Goal: Task Accomplishment & Management: Manage account settings

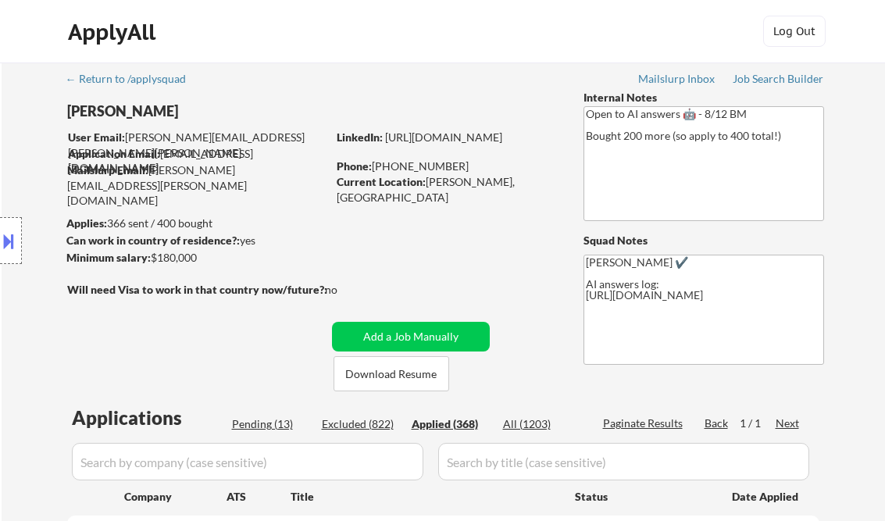
select select ""applied""
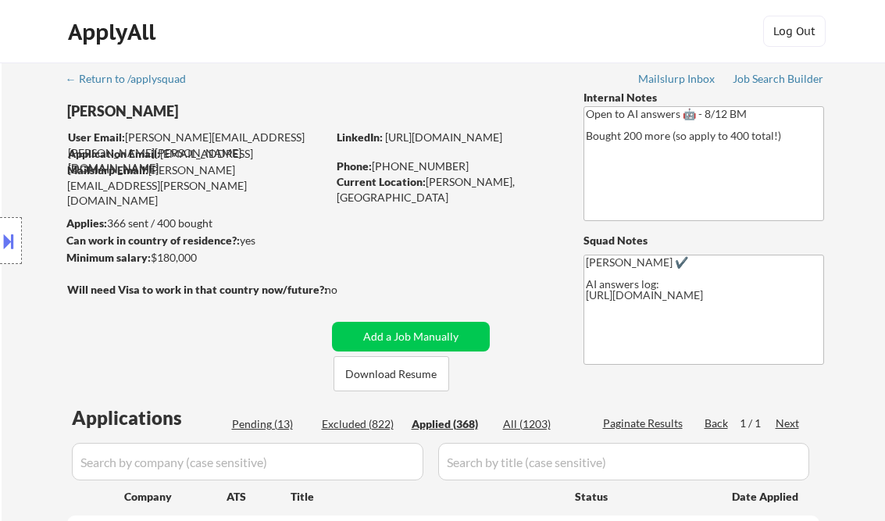
select select ""applied""
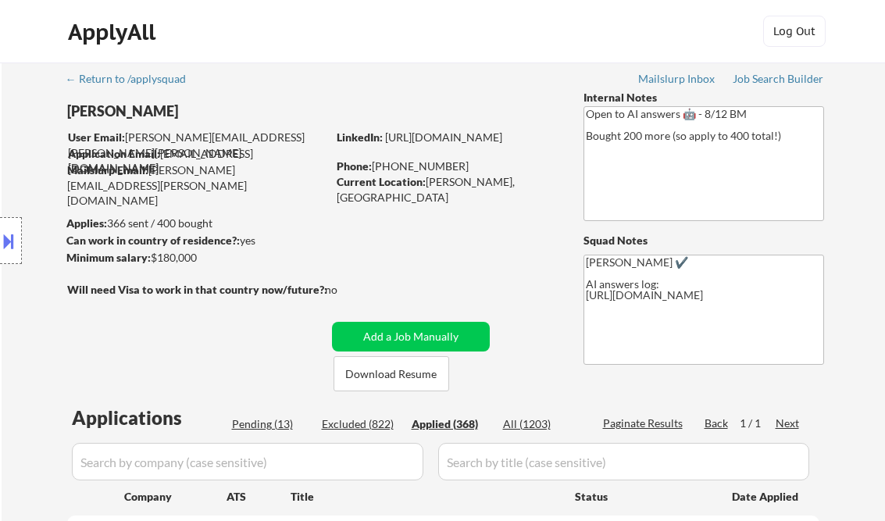
select select ""applied""
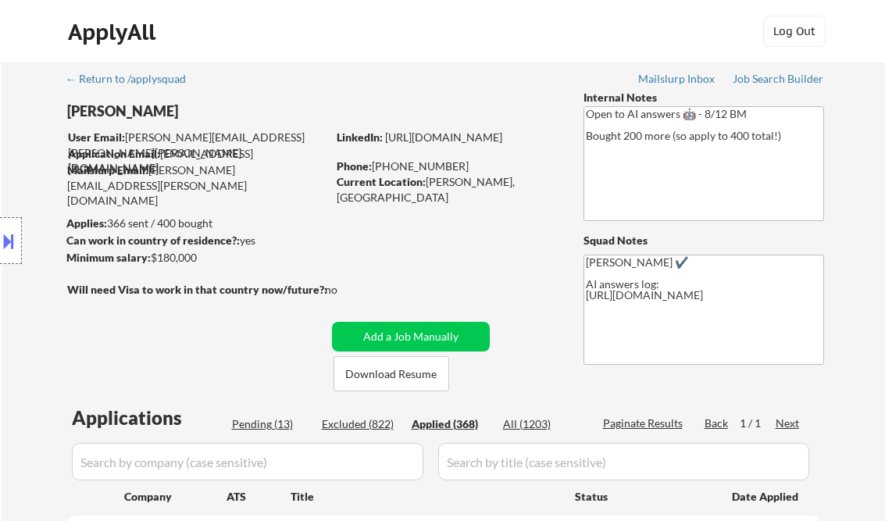
select select ""applied""
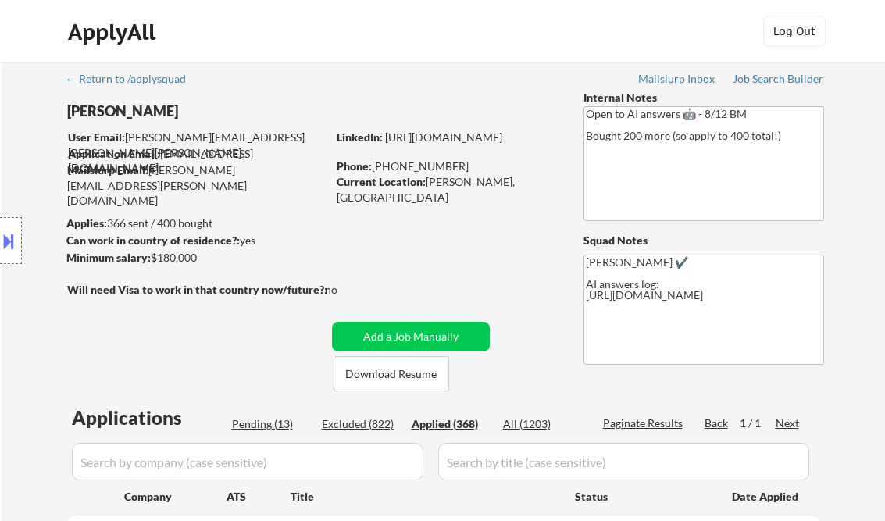
select select ""applied""
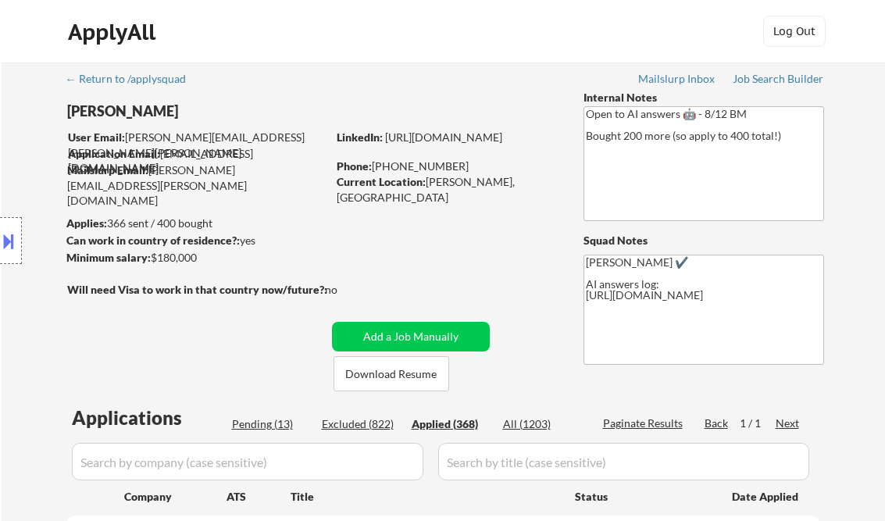
select select ""applied""
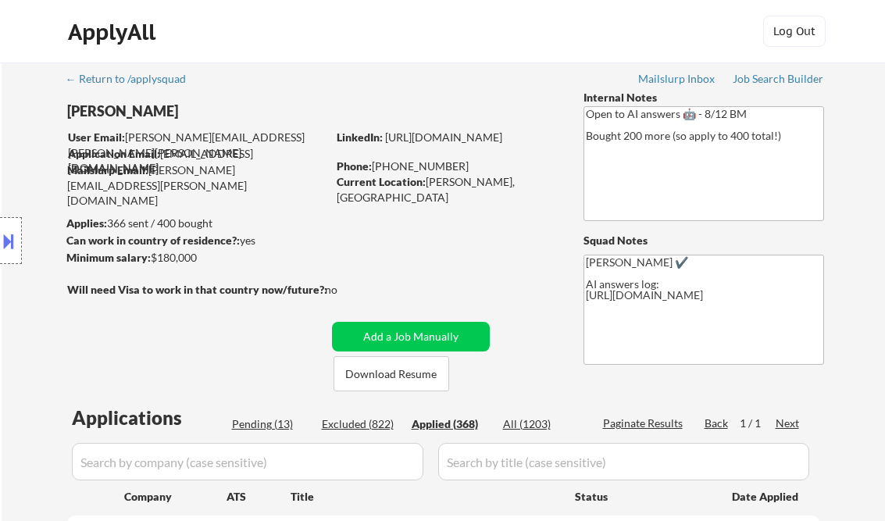
select select ""applied""
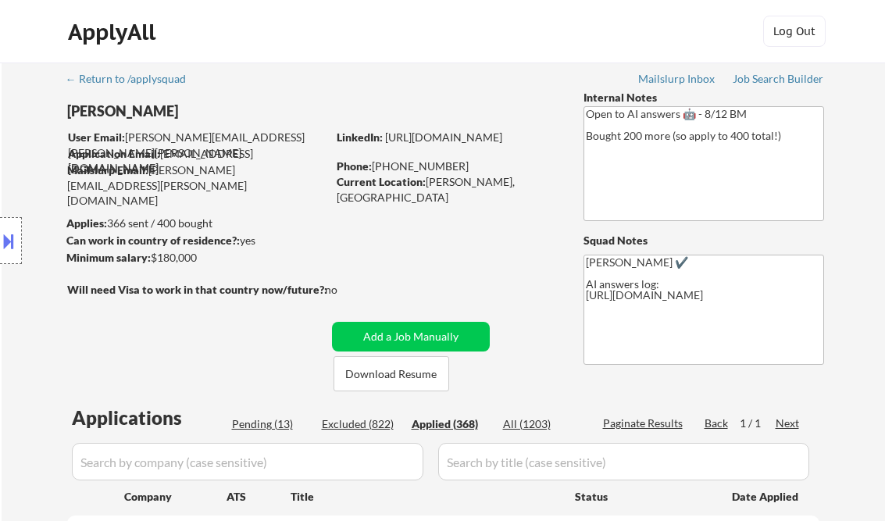
select select ""applied""
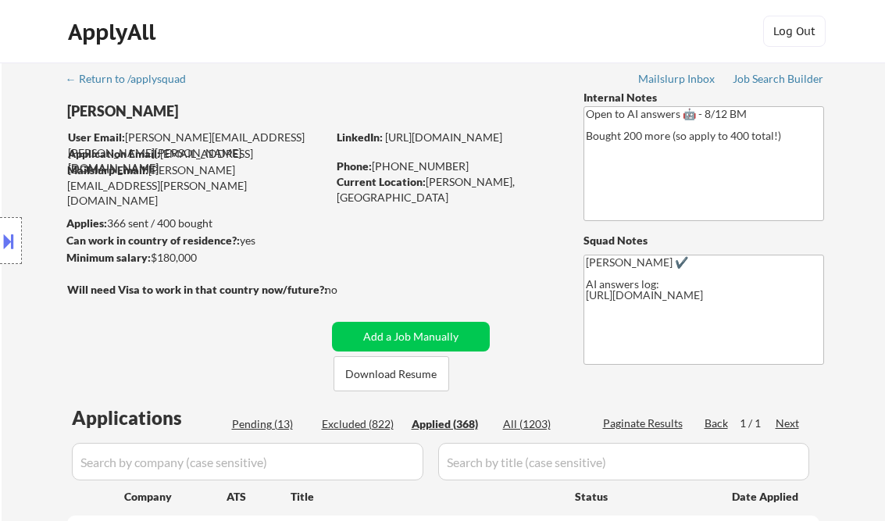
select select ""applied""
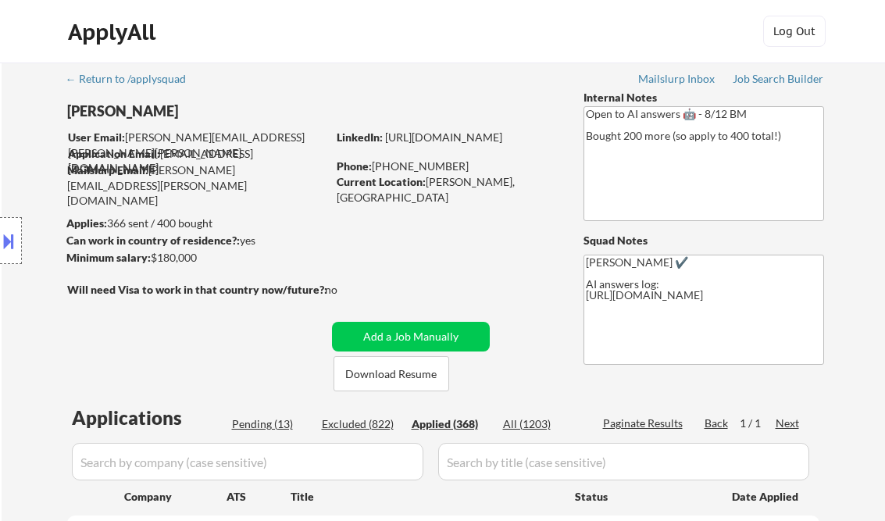
select select ""applied""
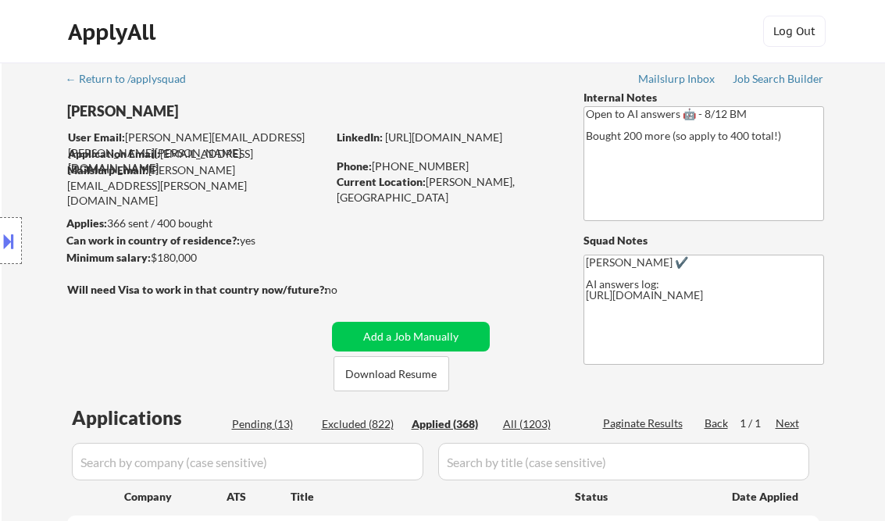
select select ""applied""
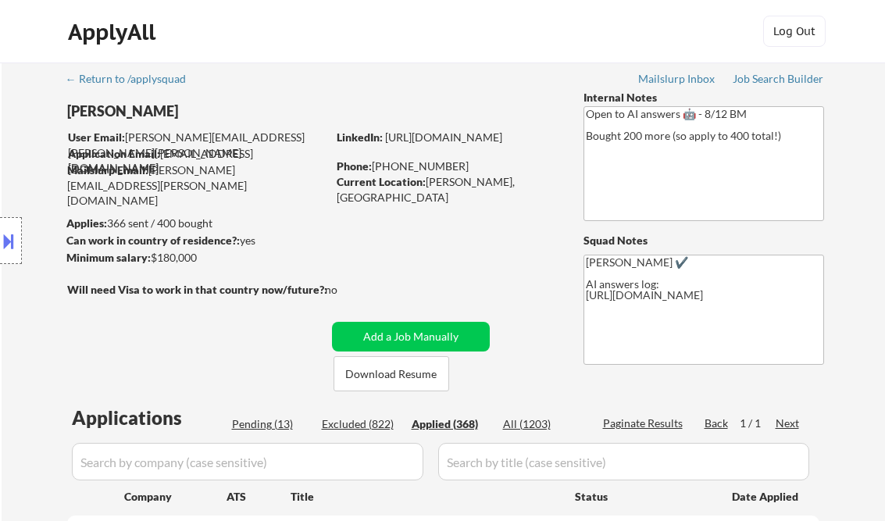
select select ""applied""
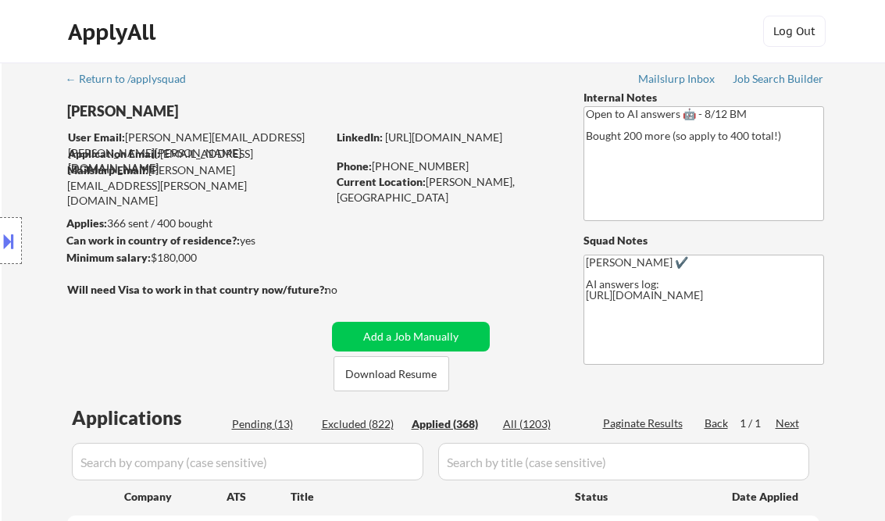
select select ""applied""
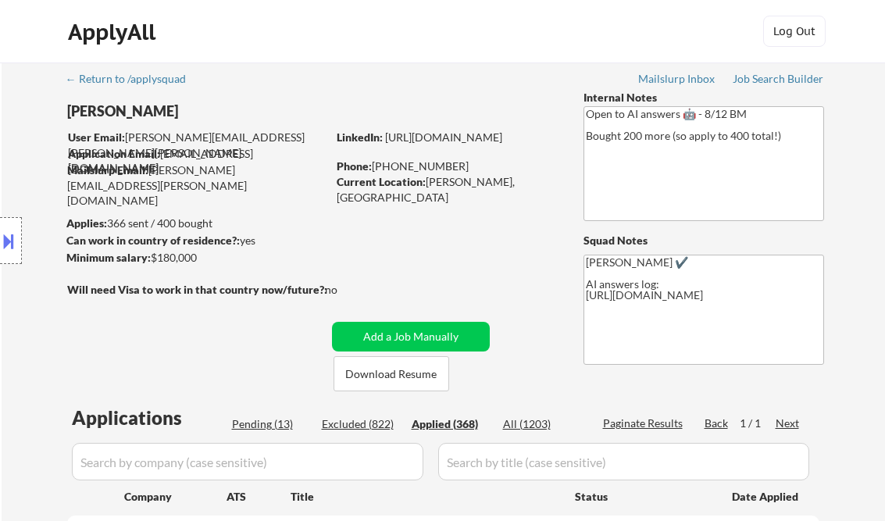
select select ""applied""
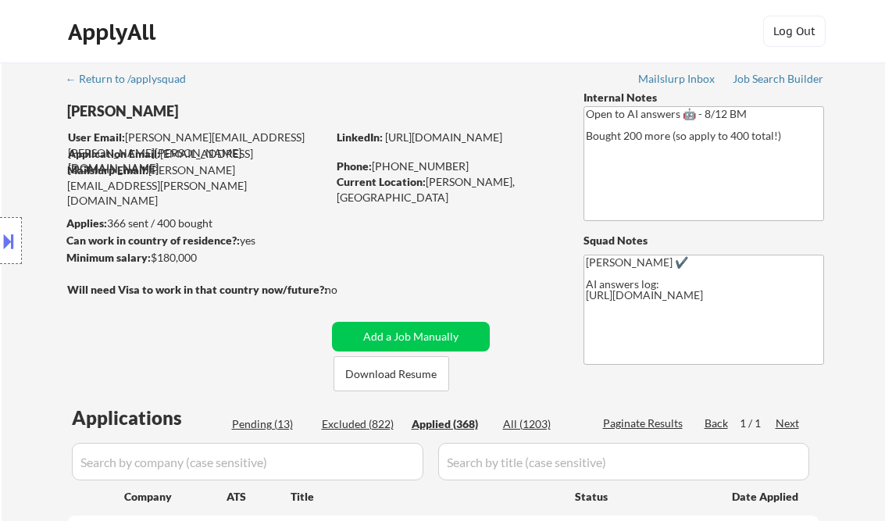
select select ""applied""
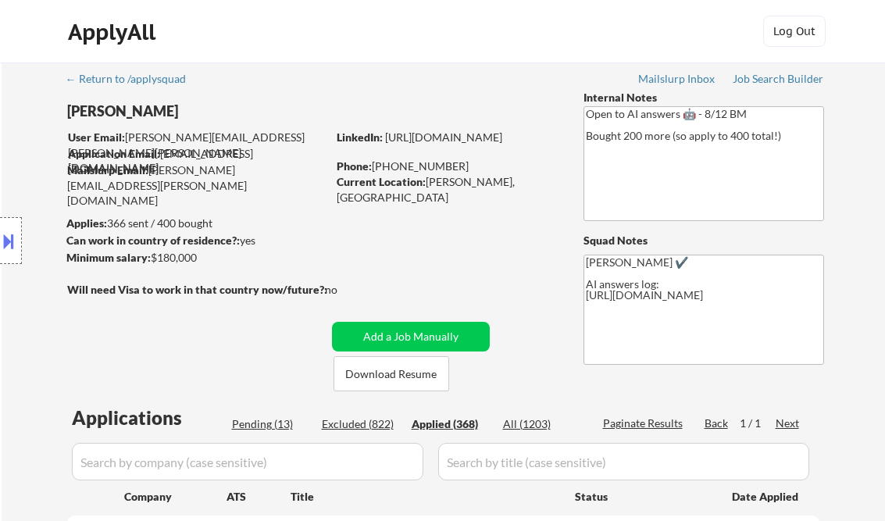
select select ""applied""
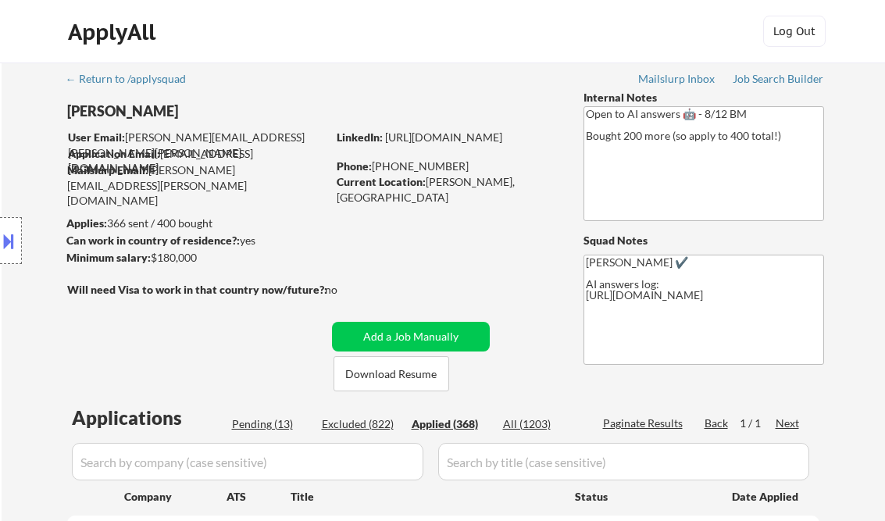
select select ""applied""
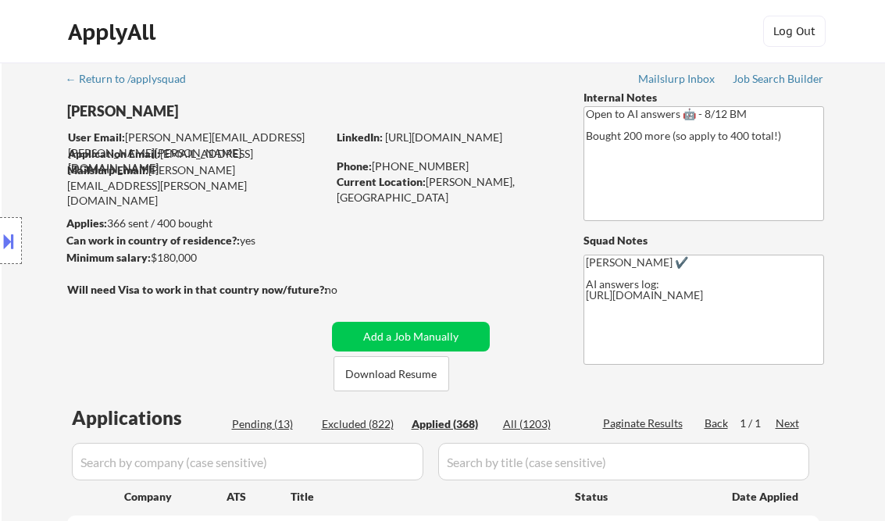
select select ""applied""
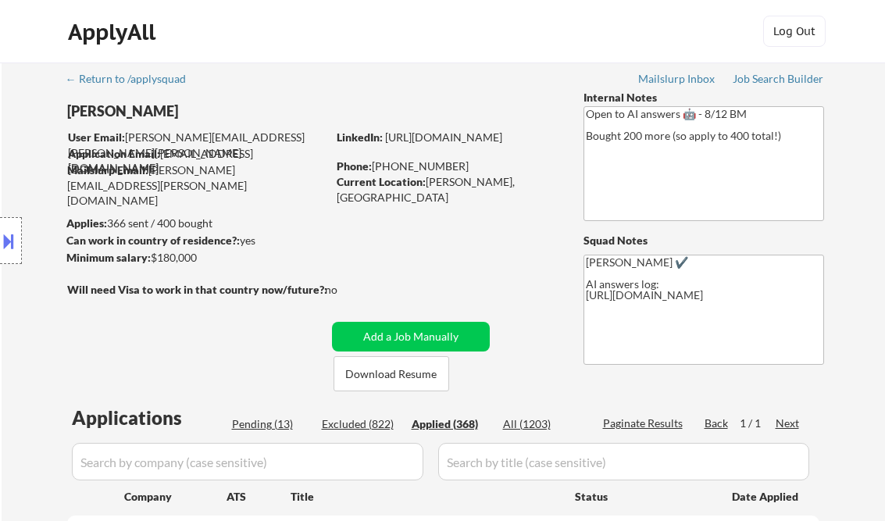
select select ""applied""
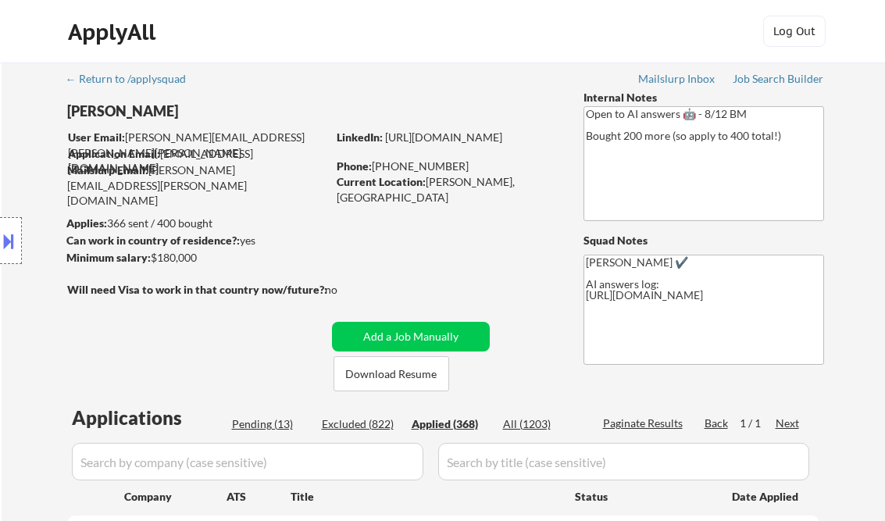
select select ""applied""
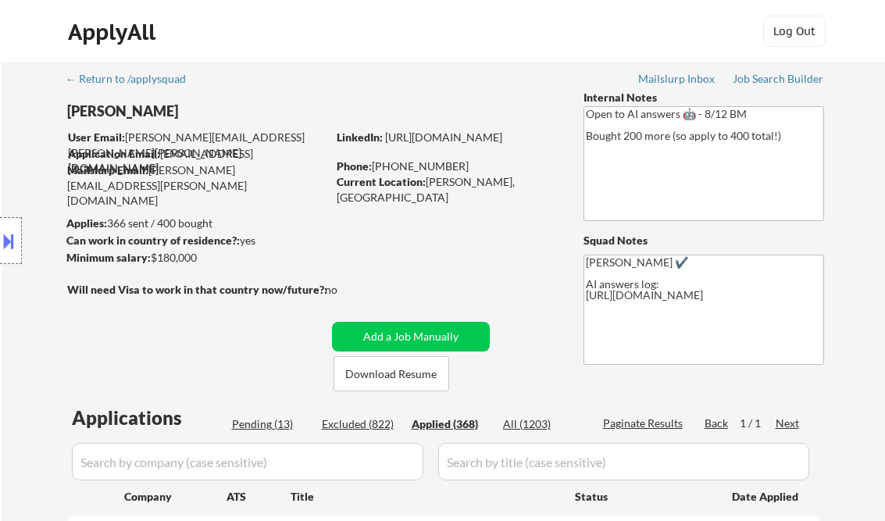
select select ""applied""
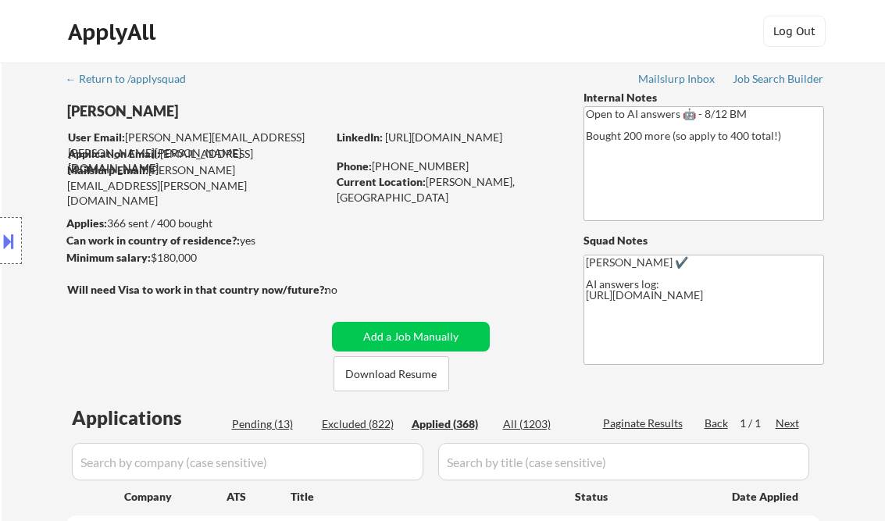
select select ""applied""
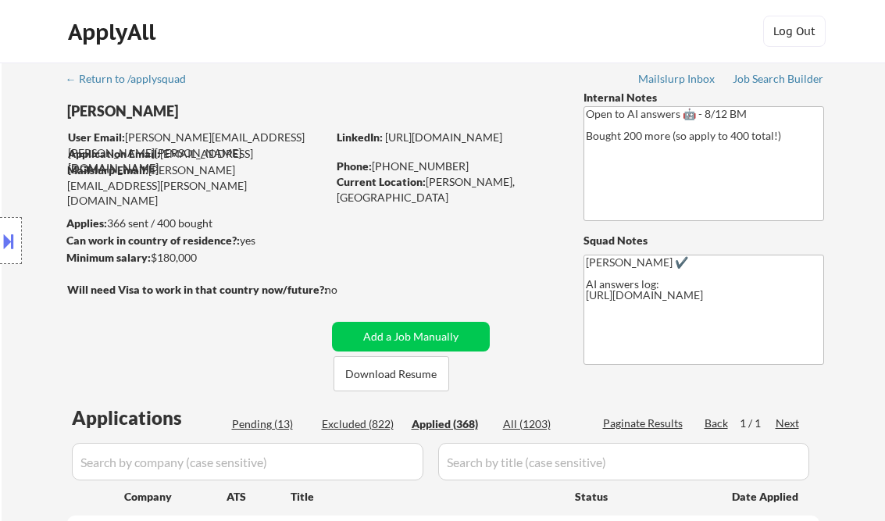
select select ""applied""
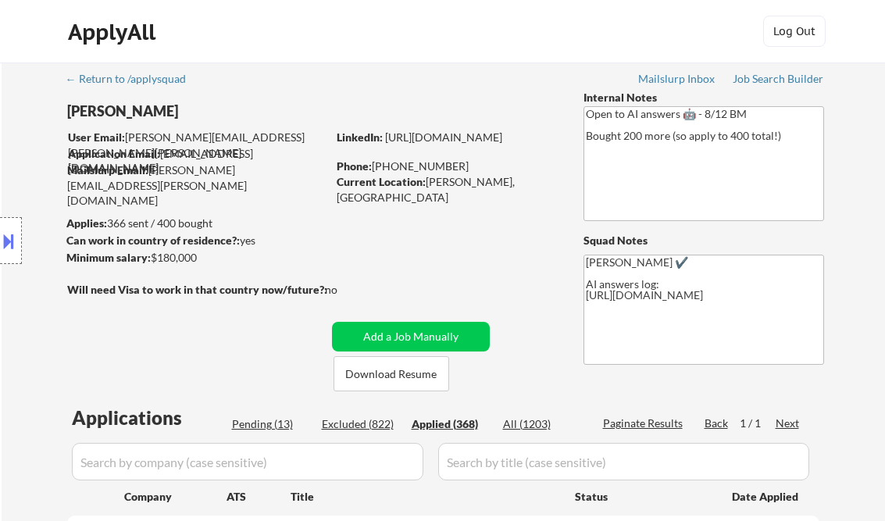
select select ""applied""
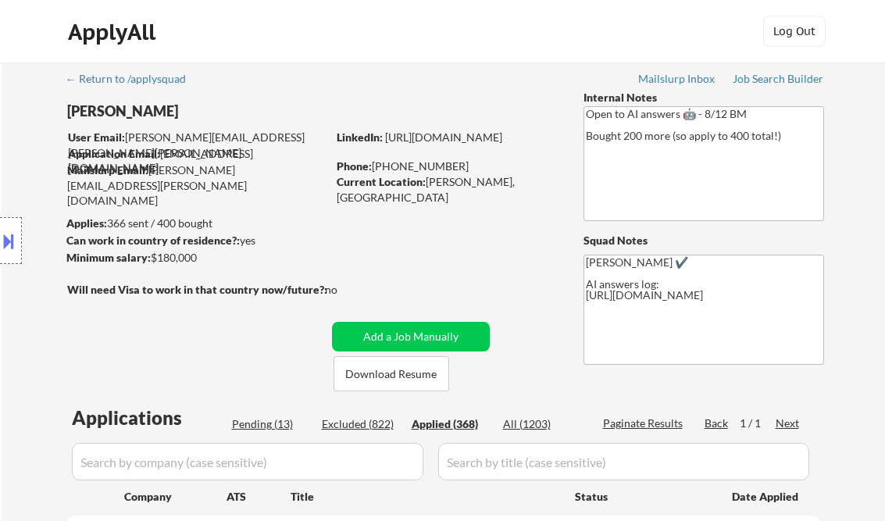
select select ""applied""
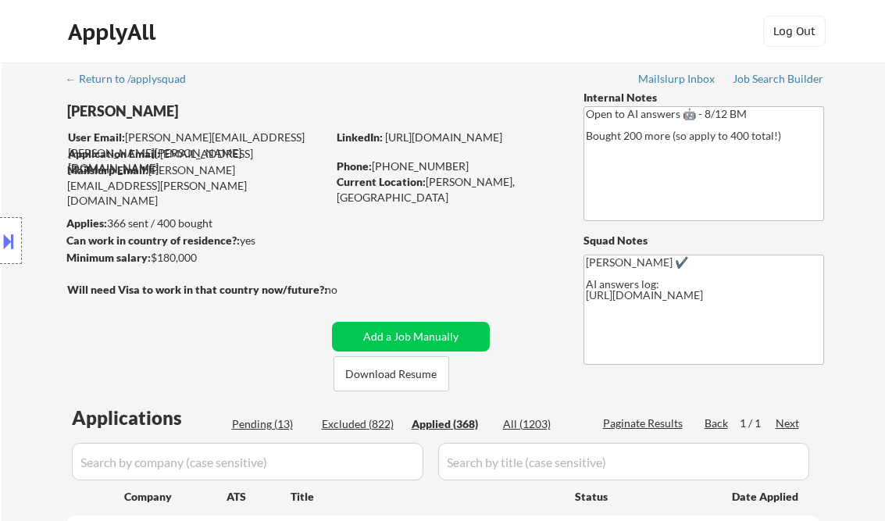
select select ""applied""
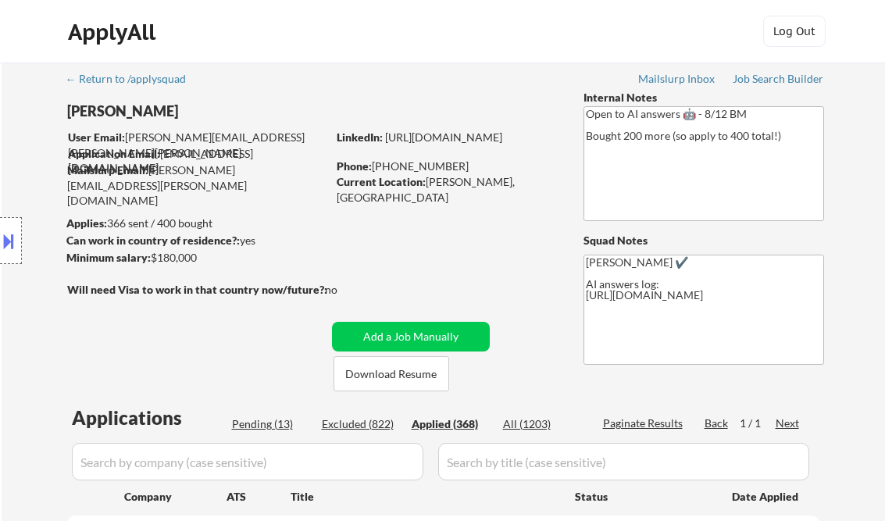
select select ""applied""
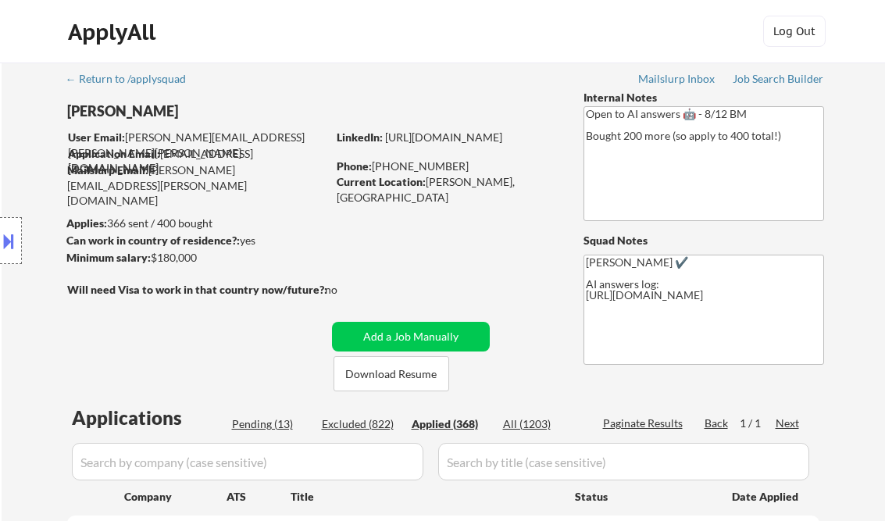
select select ""applied""
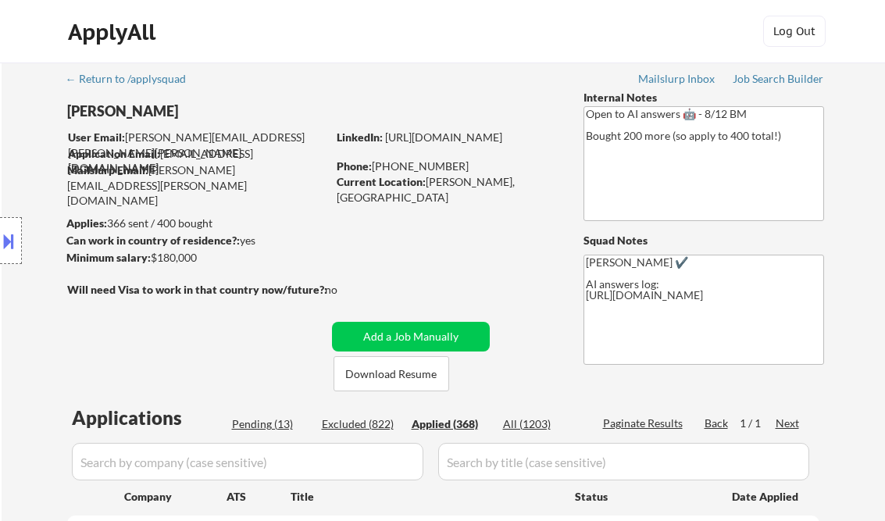
select select ""applied""
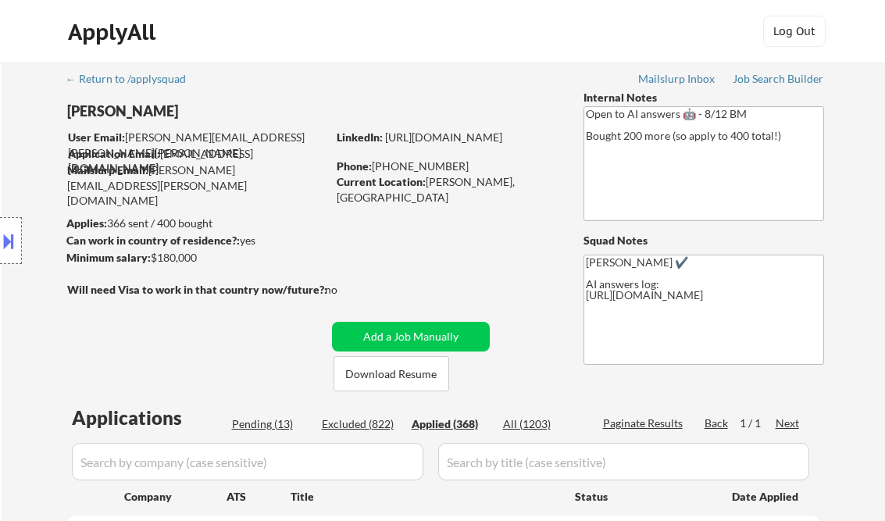
select select ""applied""
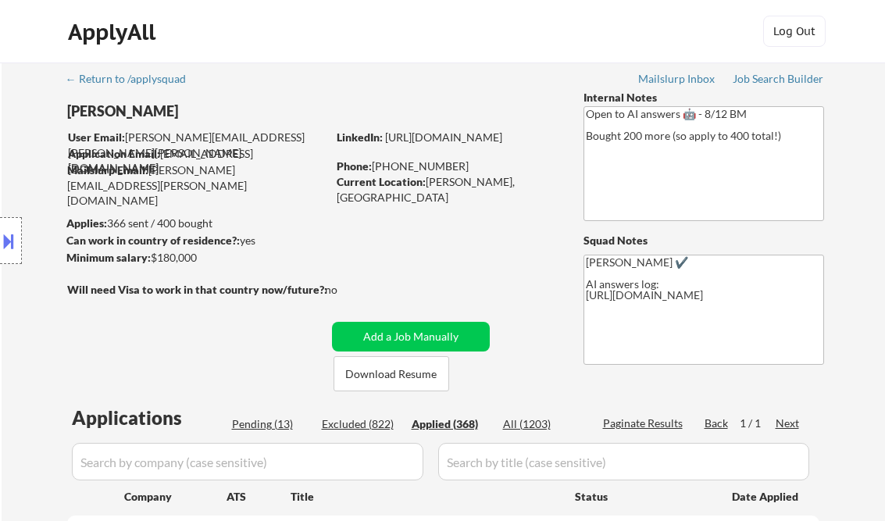
select select ""applied""
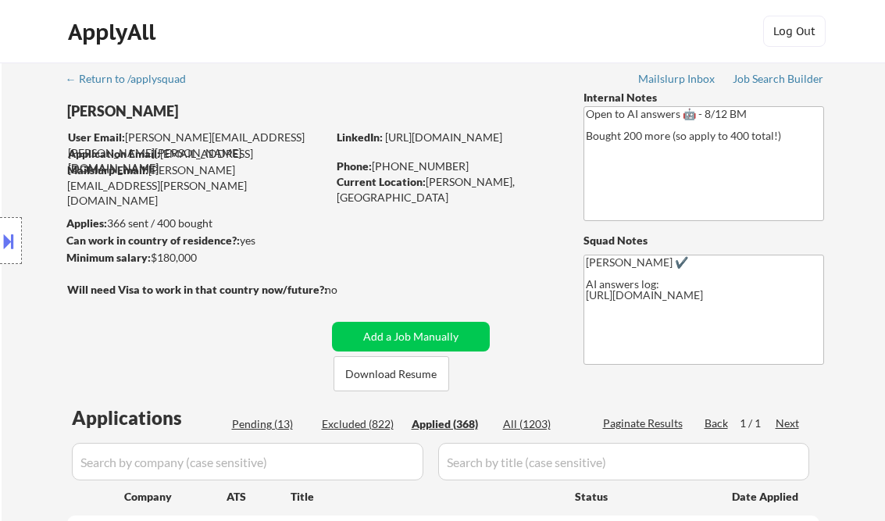
select select ""applied""
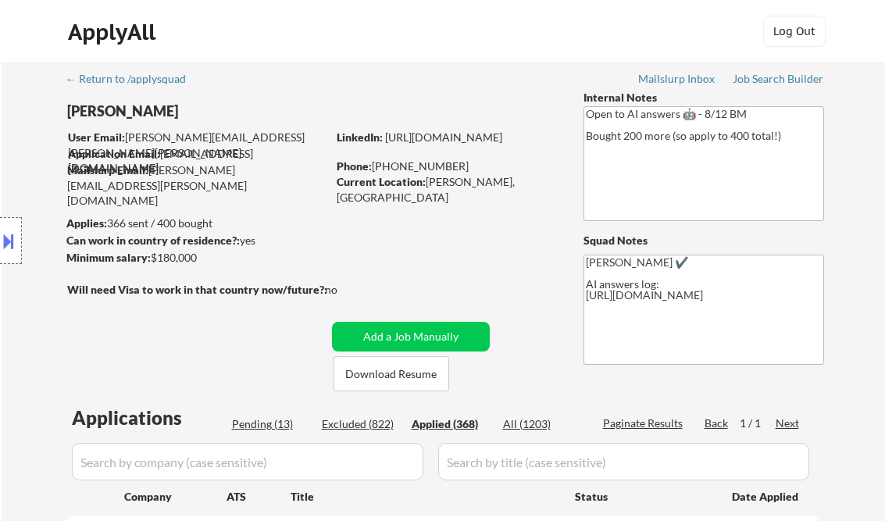
select select ""applied""
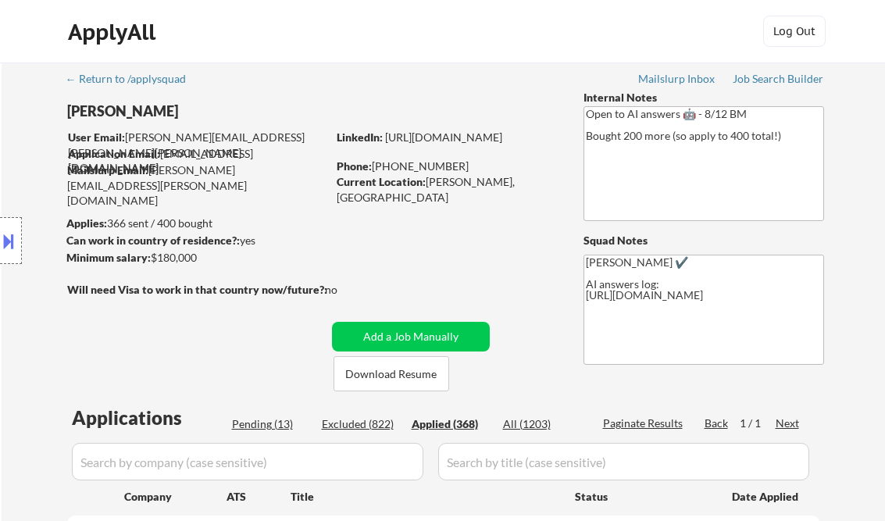
select select ""applied""
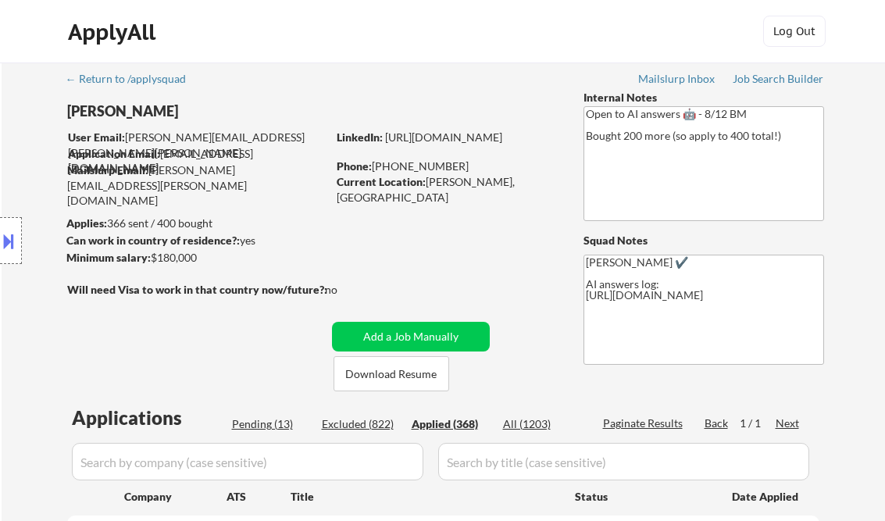
select select ""applied""
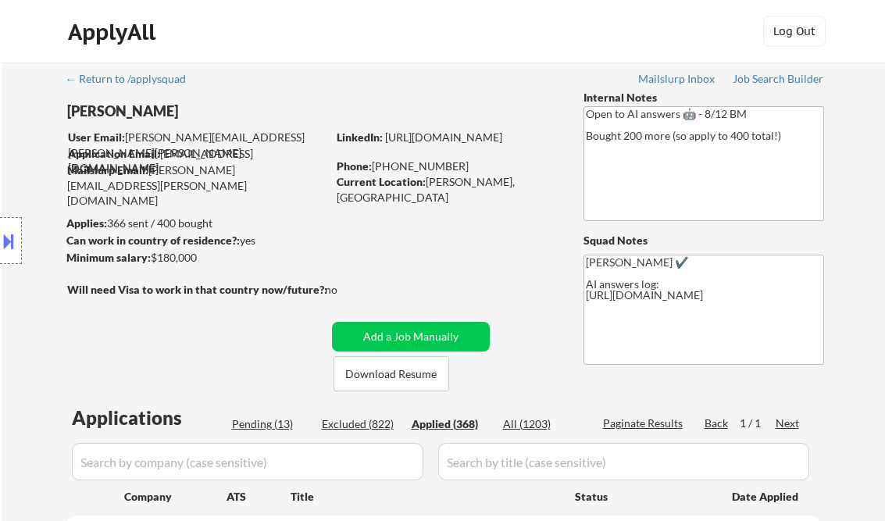
select select ""applied""
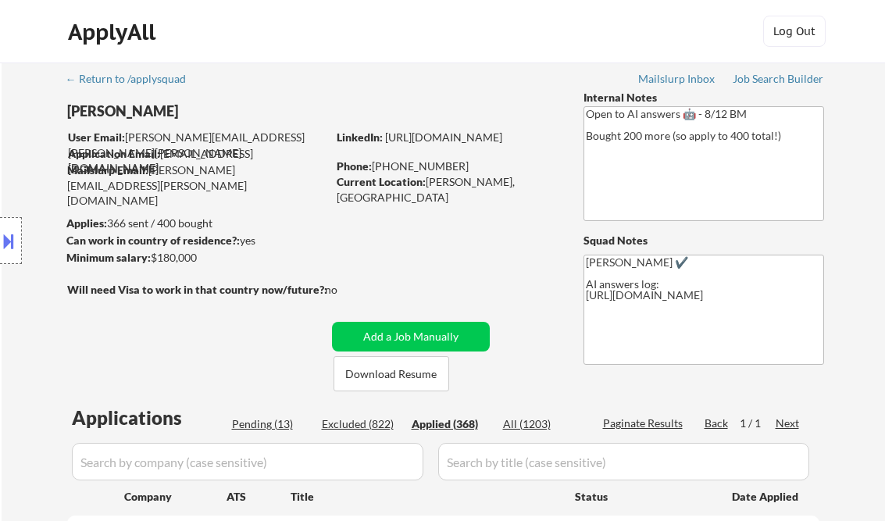
select select ""applied""
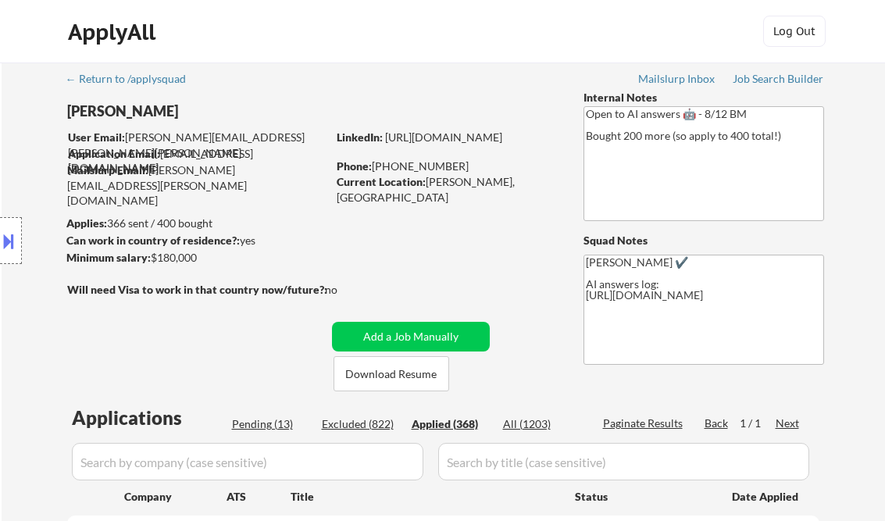
select select ""applied""
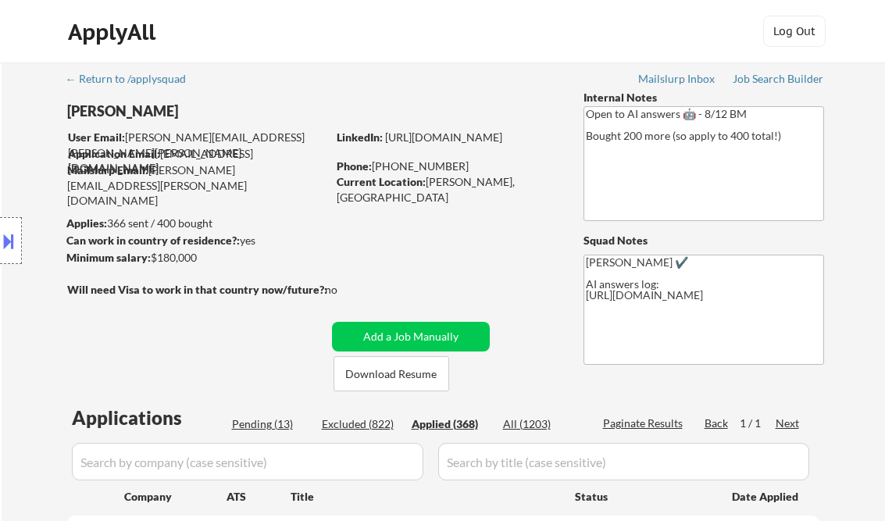
select select ""applied""
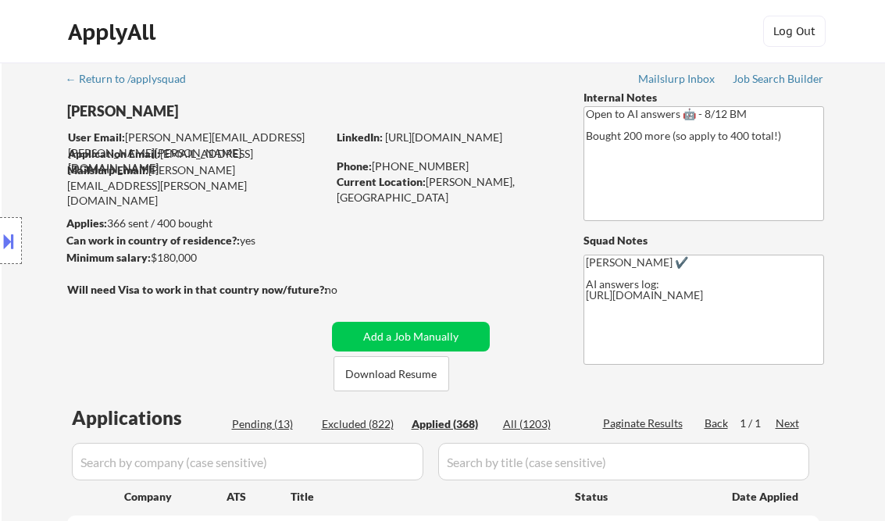
select select ""applied""
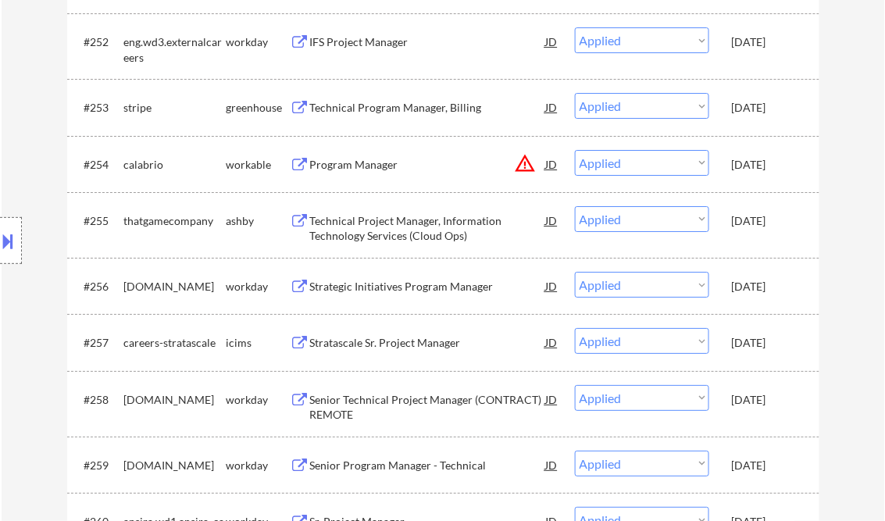
scroll to position [7464, 0]
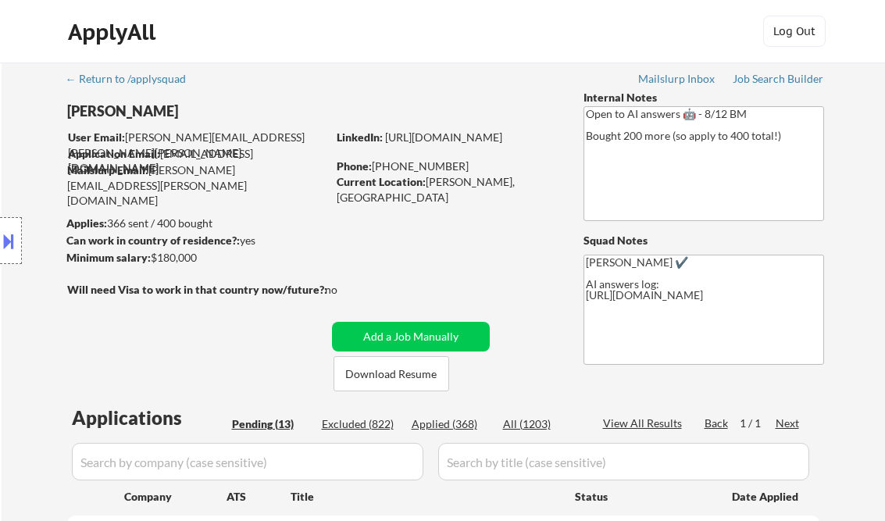
select select ""pending""
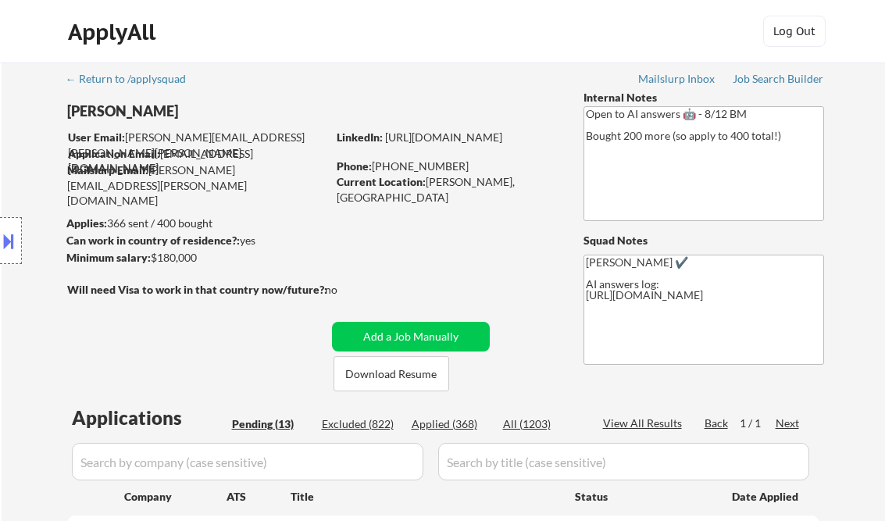
select select ""pending""
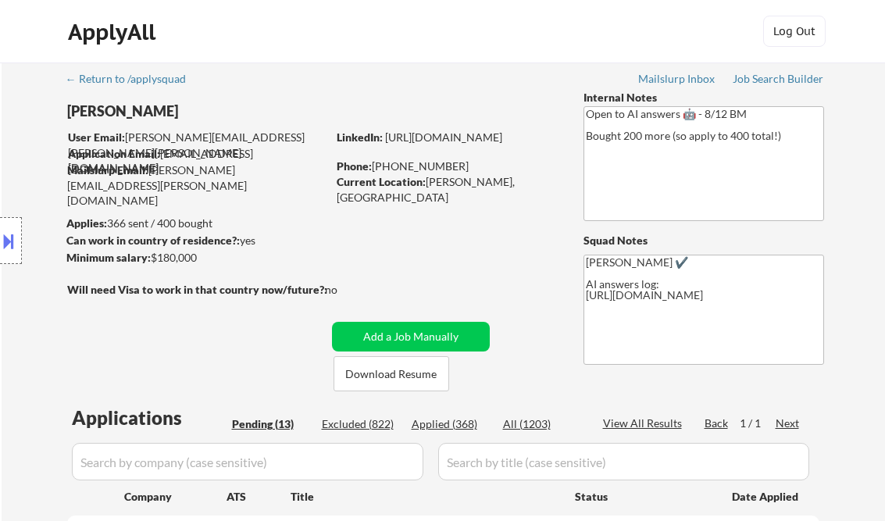
select select ""pending""
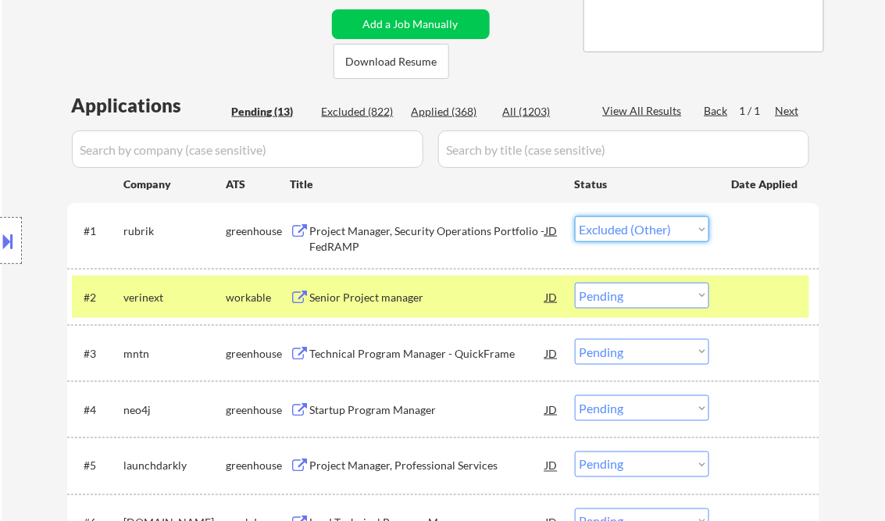
click at [575, 216] on select "Choose an option... Pending Applied Excluded (Questions) Excluded (Expired) Exc…" at bounding box center [642, 229] width 134 height 26
click at [359, 297] on div "Senior Project manager" at bounding box center [428, 298] width 236 height 16
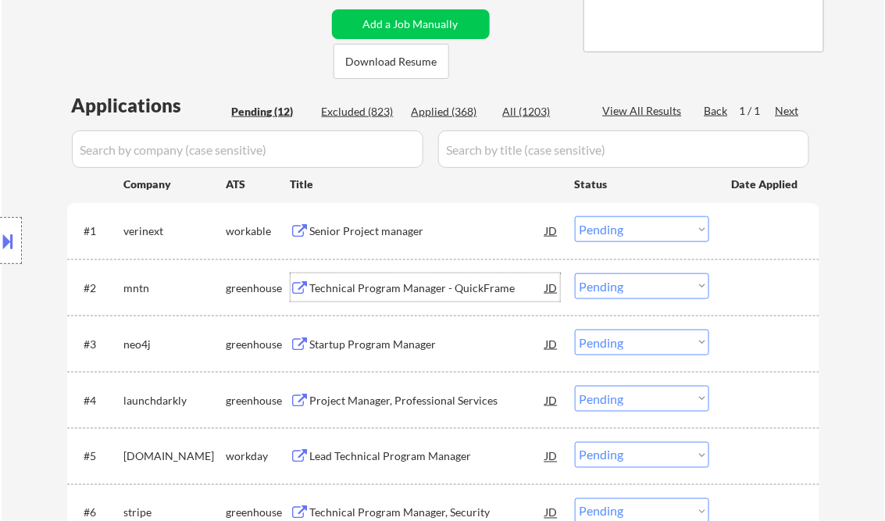
click at [627, 228] on select "Choose an option... Pending Applied Excluded (Questions) Excluded (Expired) Exc…" at bounding box center [642, 229] width 134 height 26
click at [575, 216] on select "Choose an option... Pending Applied Excluded (Questions) Excluded (Expired) Exc…" at bounding box center [642, 229] width 134 height 26
click at [408, 290] on div "Technical Program Manager - QuickFrame" at bounding box center [428, 289] width 236 height 16
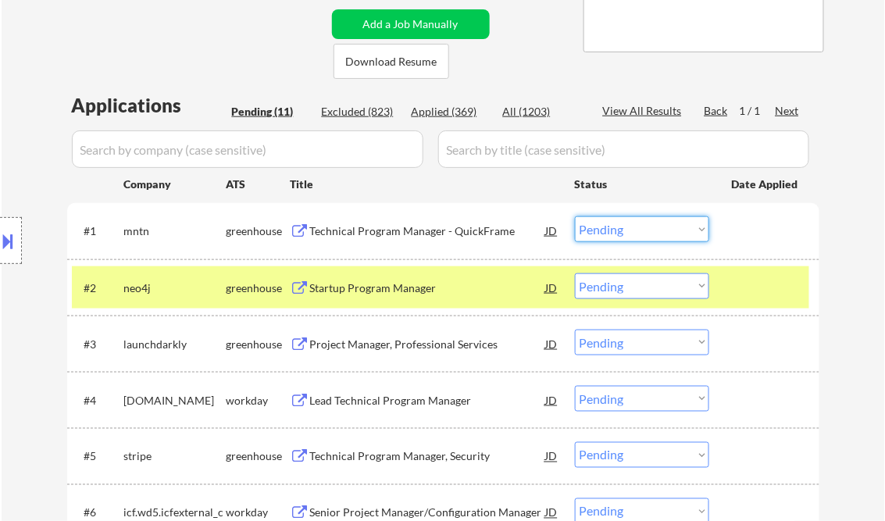
click at [624, 231] on select "Choose an option... Pending Applied Excluded (Questions) Excluded (Expired) Exc…" at bounding box center [642, 229] width 134 height 26
click at [575, 216] on select "Choose an option... Pending Applied Excluded (Questions) Excluded (Expired) Exc…" at bounding box center [642, 229] width 134 height 26
click at [393, 288] on div "Startup Program Manager" at bounding box center [428, 289] width 236 height 16
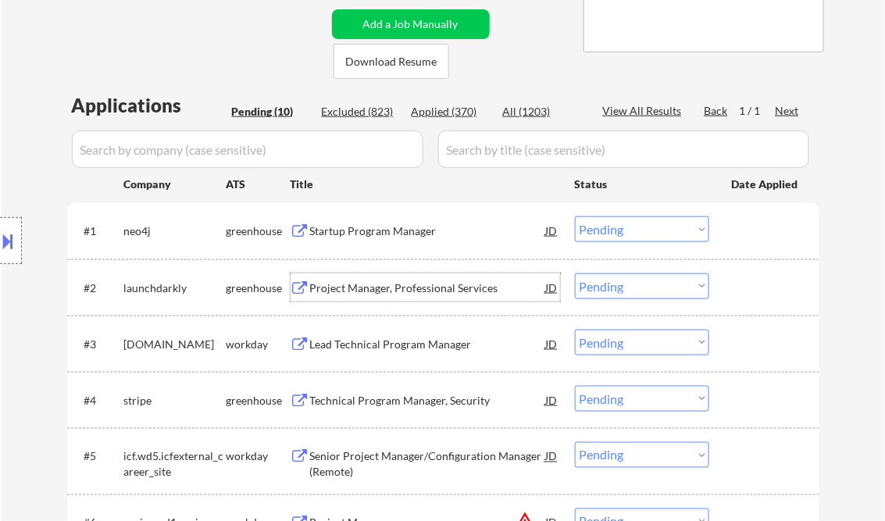
click at [639, 234] on select "Choose an option... Pending Applied Excluded (Questions) Excluded (Expired) Exc…" at bounding box center [642, 229] width 134 height 26
click at [575, 216] on select "Choose an option... Pending Applied Excluded (Questions) Excluded (Expired) Exc…" at bounding box center [642, 229] width 134 height 26
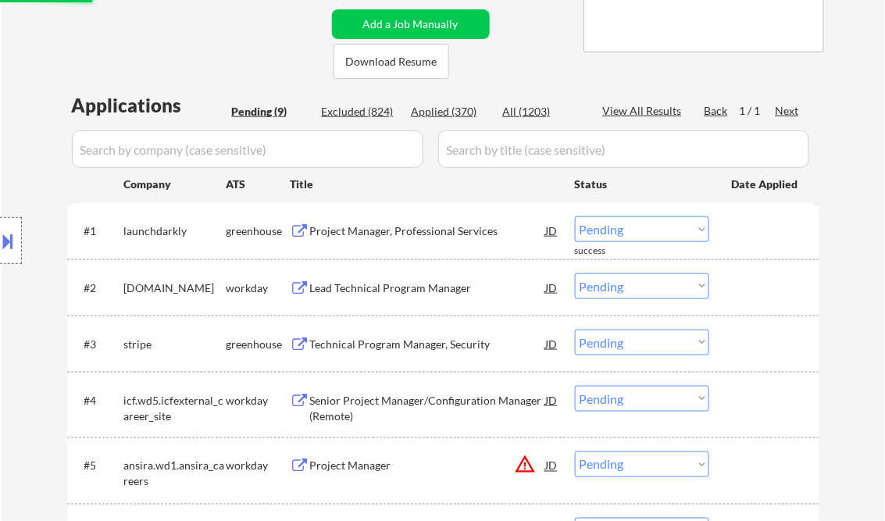
click at [391, 231] on div "Project Manager, Professional Services" at bounding box center [428, 231] width 236 height 16
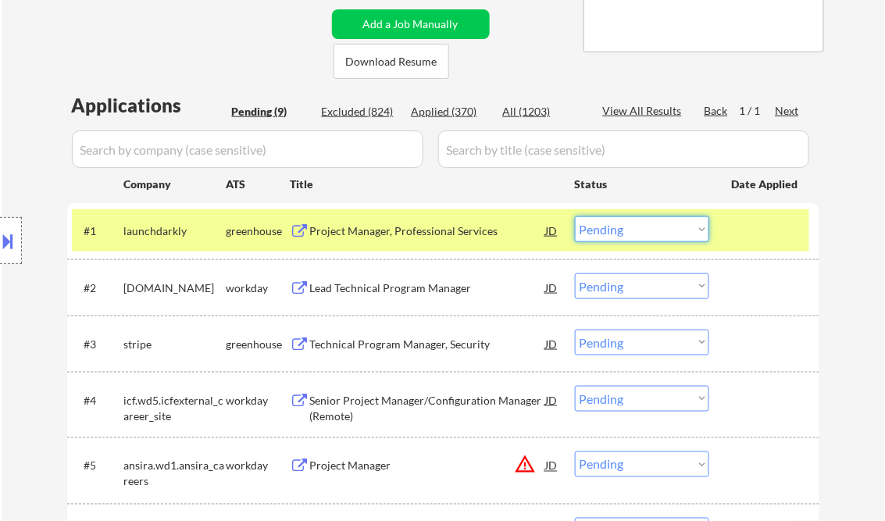
click at [603, 230] on select "Choose an option... Pending Applied Excluded (Questions) Excluded (Expired) Exc…" at bounding box center [642, 229] width 134 height 26
click at [575, 216] on select "Choose an option... Pending Applied Excluded (Questions) Excluded (Expired) Exc…" at bounding box center [642, 229] width 134 height 26
click at [380, 278] on div "Lead Technical Program Manager" at bounding box center [428, 287] width 236 height 28
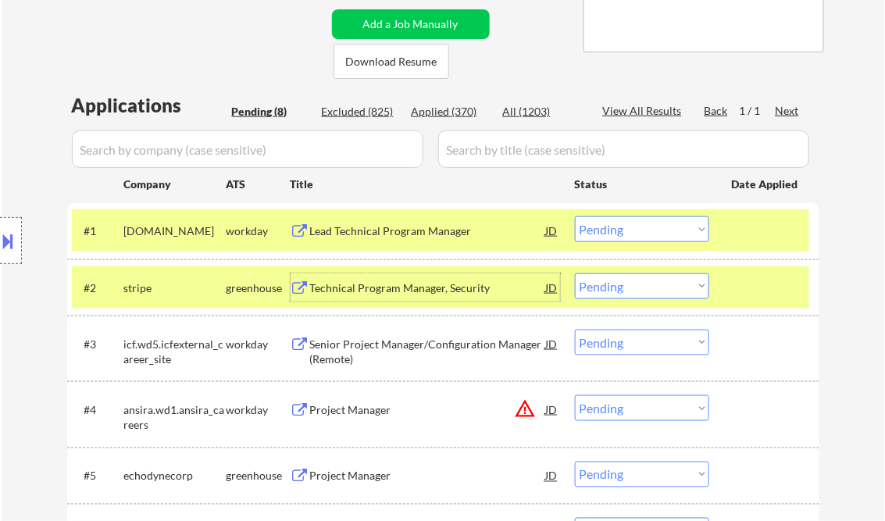
click at [680, 230] on select "Choose an option... Pending Applied Excluded (Questions) Excluded (Expired) Exc…" at bounding box center [642, 229] width 134 height 26
click at [575, 216] on select "Choose an option... Pending Applied Excluded (Questions) Excluded (Expired) Exc…" at bounding box center [642, 229] width 134 height 26
click at [396, 285] on div "Technical Program Manager, Security" at bounding box center [428, 289] width 236 height 16
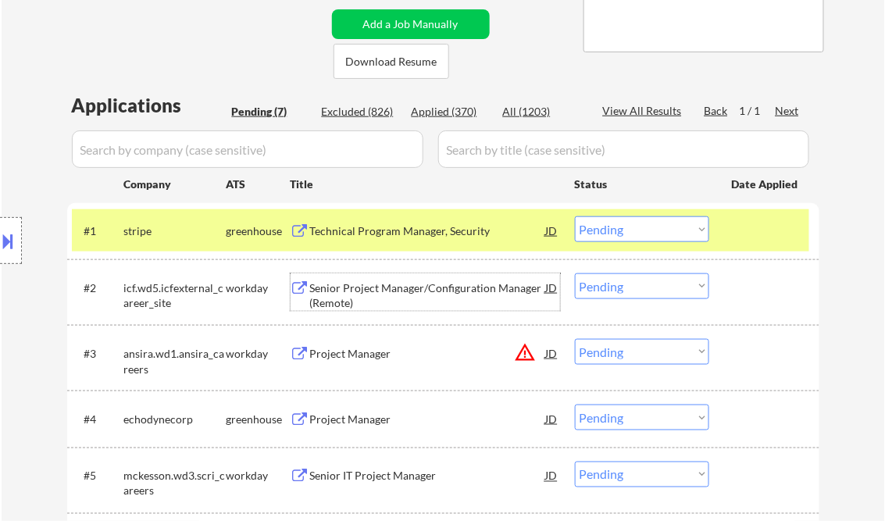
click at [641, 232] on select "Choose an option... Pending Applied Excluded (Questions) Excluded (Expired) Exc…" at bounding box center [642, 229] width 134 height 26
click at [575, 216] on select "Choose an option... Pending Applied Excluded (Questions) Excluded (Expired) Exc…" at bounding box center [642, 229] width 134 height 26
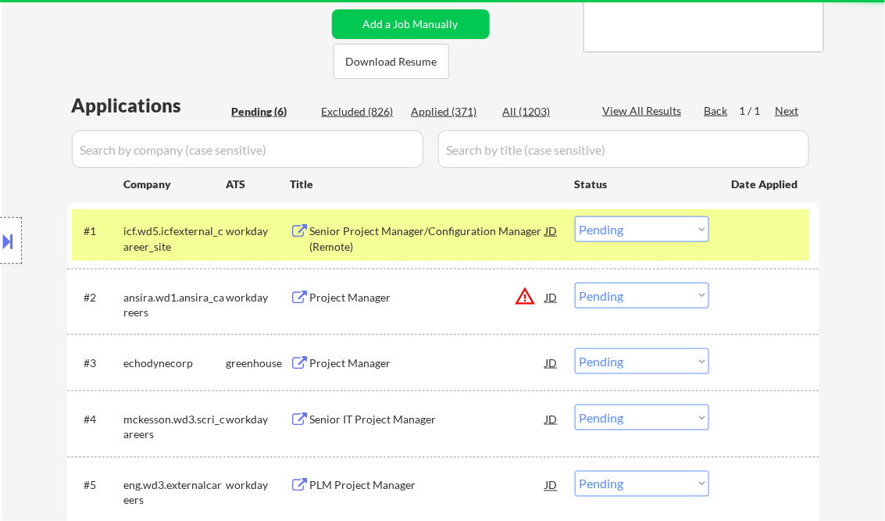
click at [344, 248] on div "Senior Project Manager/Configuration Manager (Remote)" at bounding box center [428, 238] width 236 height 30
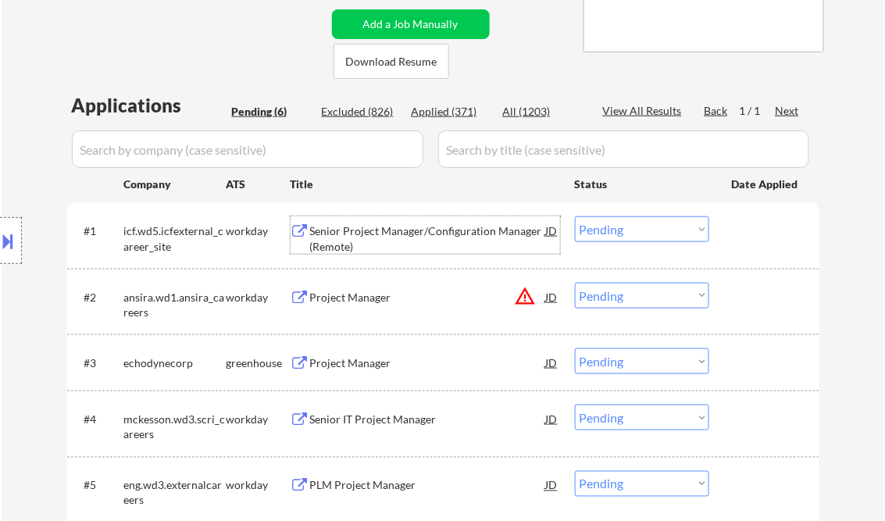
click at [638, 233] on select "Choose an option... Pending Applied Excluded (Questions) Excluded (Expired) Exc…" at bounding box center [642, 229] width 134 height 26
click at [575, 216] on select "Choose an option... Pending Applied Excluded (Questions) Excluded (Expired) Exc…" at bounding box center [642, 229] width 134 height 26
click at [387, 302] on div "Project Manager" at bounding box center [428, 298] width 236 height 16
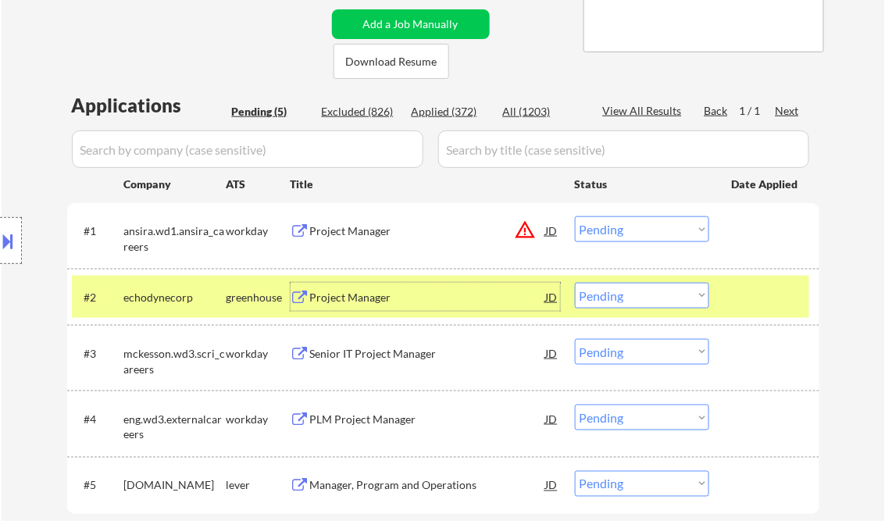
click at [624, 231] on select "Choose an option... Pending Applied Excluded (Questions) Excluded (Expired) Exc…" at bounding box center [642, 229] width 134 height 26
click at [575, 216] on select "Choose an option... Pending Applied Excluded (Questions) Excluded (Expired) Exc…" at bounding box center [642, 229] width 134 height 26
click at [381, 306] on div "Project Manager" at bounding box center [428, 297] width 236 height 28
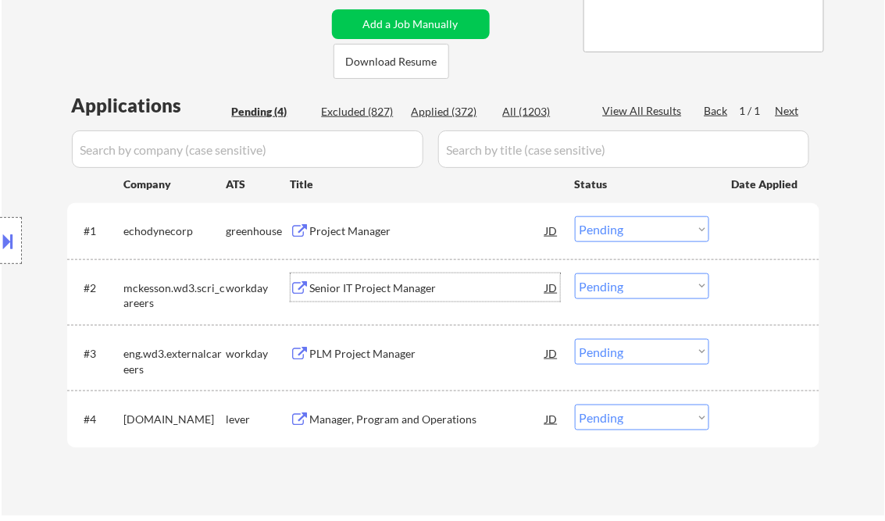
drag, startPoint x: 603, startPoint y: 221, endPoint x: 620, endPoint y: 241, distance: 25.5
click at [603, 221] on select "Choose an option... Pending Applied Excluded (Questions) Excluded (Expired) Exc…" at bounding box center [642, 229] width 134 height 26
click at [575, 216] on select "Choose an option... Pending Applied Excluded (Questions) Excluded (Expired) Exc…" at bounding box center [642, 229] width 134 height 26
click at [361, 286] on div "Senior IT Project Manager" at bounding box center [428, 289] width 236 height 16
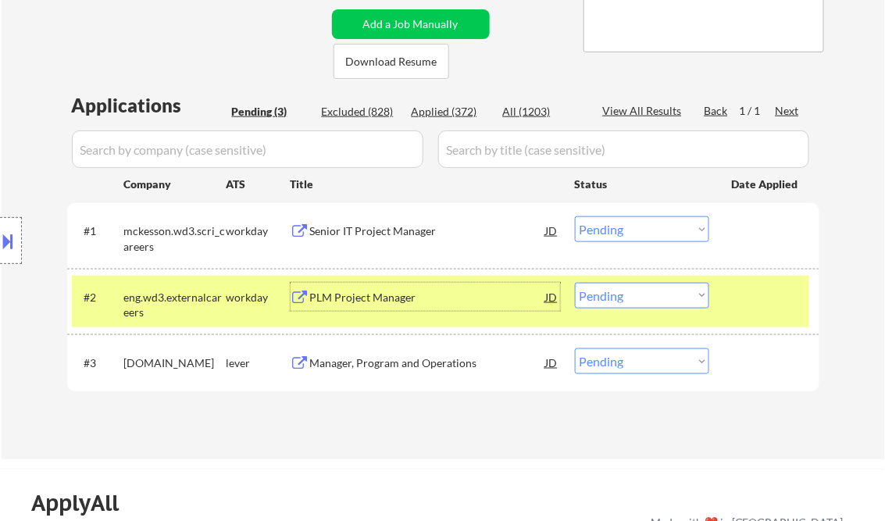
drag, startPoint x: 616, startPoint y: 236, endPoint x: 620, endPoint y: 243, distance: 8.0
click at [617, 236] on select "Choose an option... Pending Applied Excluded (Questions) Excluded (Expired) Exc…" at bounding box center [642, 229] width 134 height 26
click at [575, 216] on select "Choose an option... Pending Applied Excluded (Questions) Excluded (Expired) Exc…" at bounding box center [642, 229] width 134 height 26
click at [350, 300] on div "PLM Project Manager" at bounding box center [428, 298] width 236 height 16
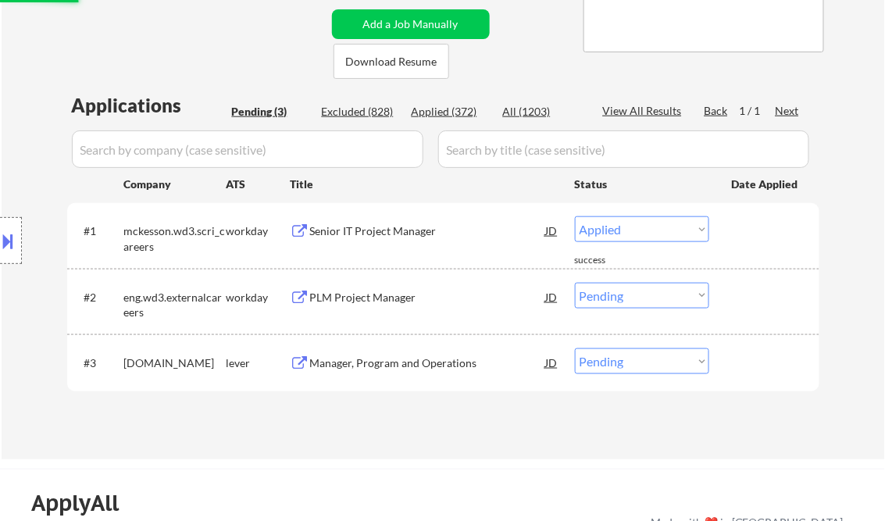
select select ""pending""
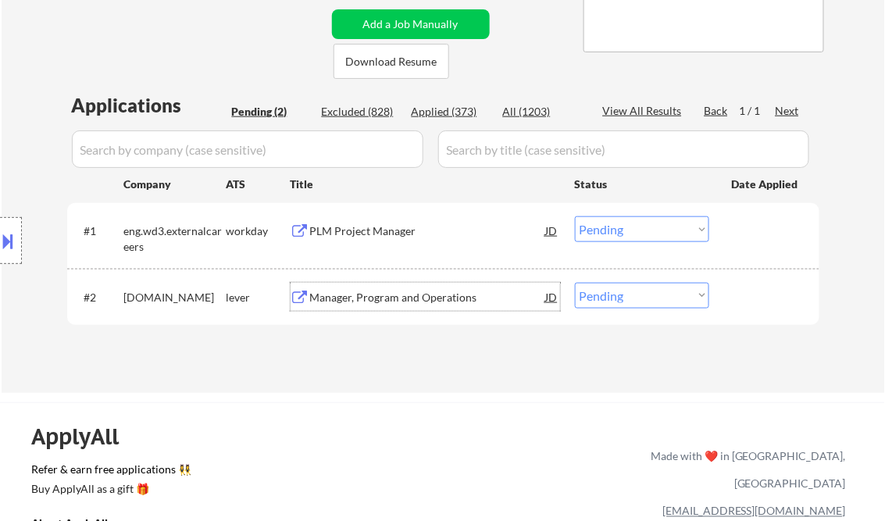
click at [370, 299] on div "Manager, Program and Operations" at bounding box center [428, 298] width 236 height 16
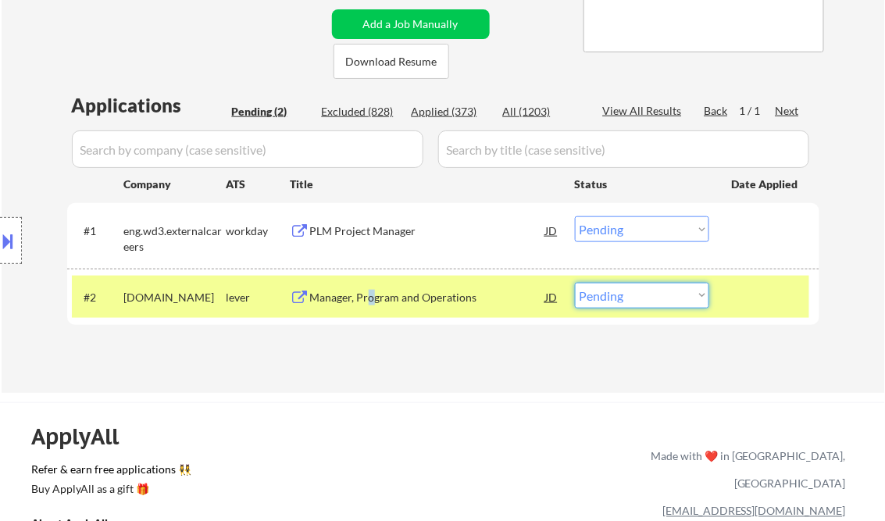
drag, startPoint x: 642, startPoint y: 298, endPoint x: 663, endPoint y: 307, distance: 22.4
click at [643, 298] on select "Choose an option... Pending Applied Excluded (Questions) Excluded (Expired) Exc…" at bounding box center [642, 296] width 134 height 26
select select ""excluded__salary_""
click at [575, 283] on select "Choose an option... Pending Applied Excluded (Questions) Excluded (Expired) Exc…" at bounding box center [642, 296] width 134 height 26
click at [465, 403] on div "ApplyAll Refer & earn free applications 👯‍♀️ Buy ApplyAll as a gift 🎁 About App…" at bounding box center [442, 523] width 885 height 243
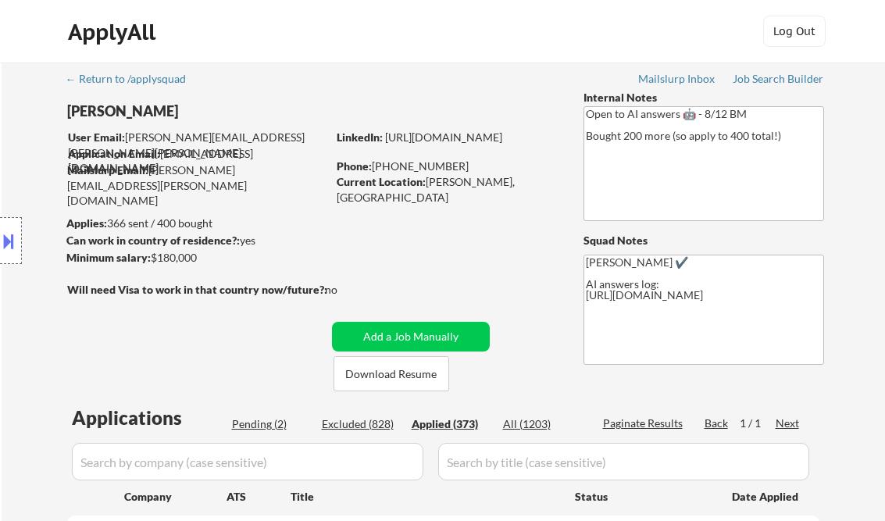
select select ""applied""
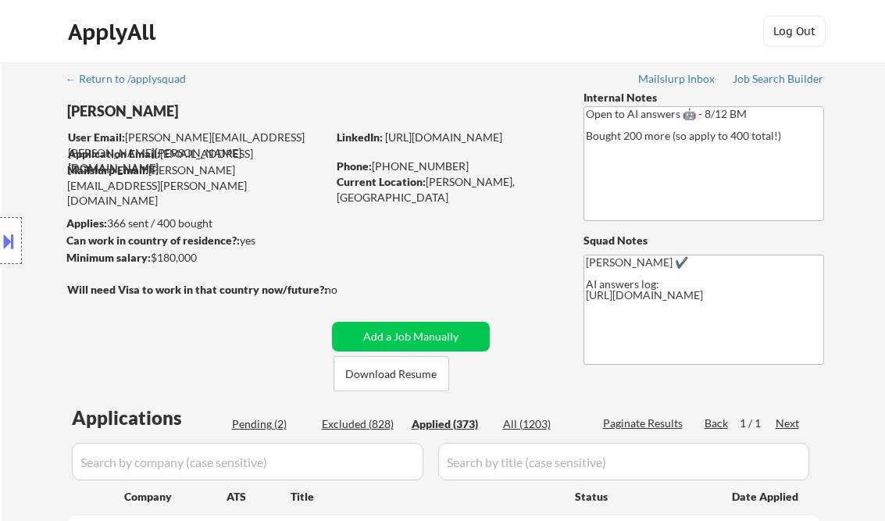
select select ""applied""
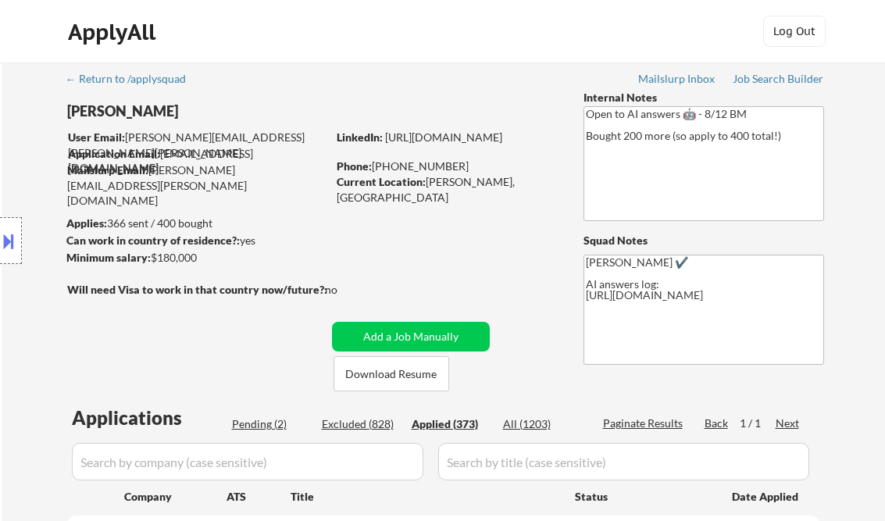
select select ""applied""
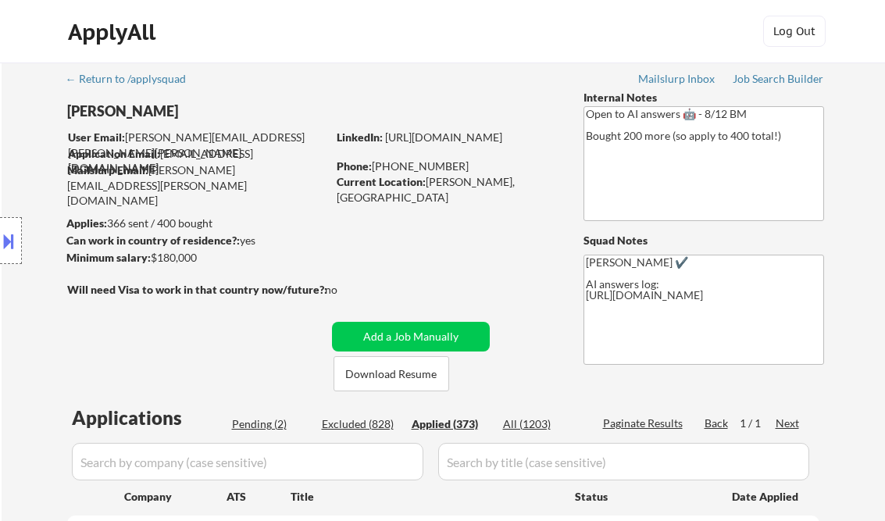
select select ""applied""
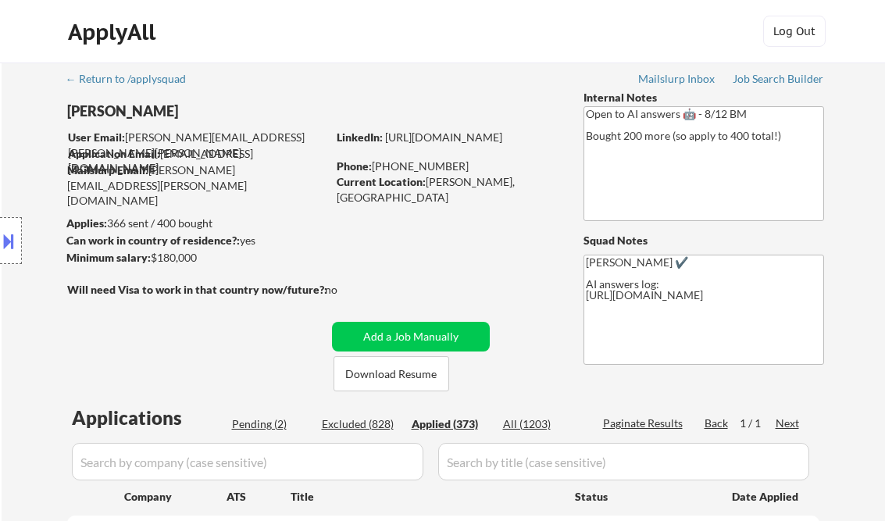
select select ""applied""
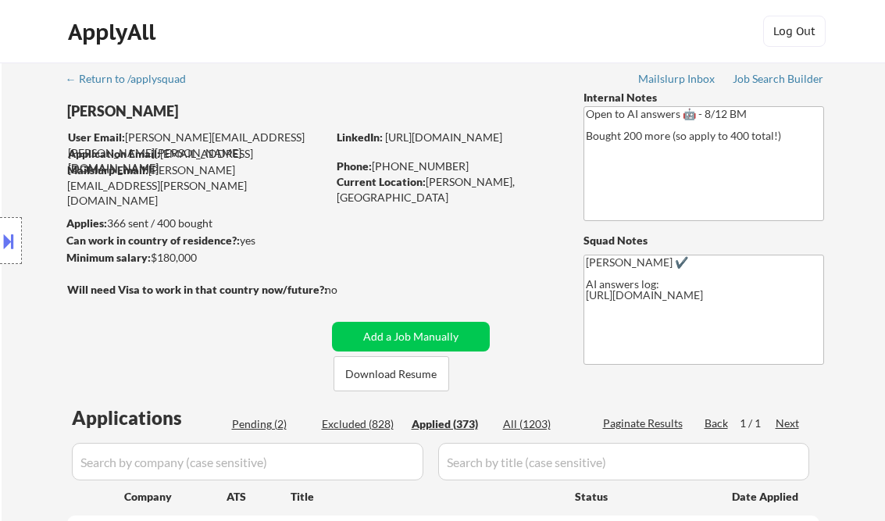
select select ""applied""
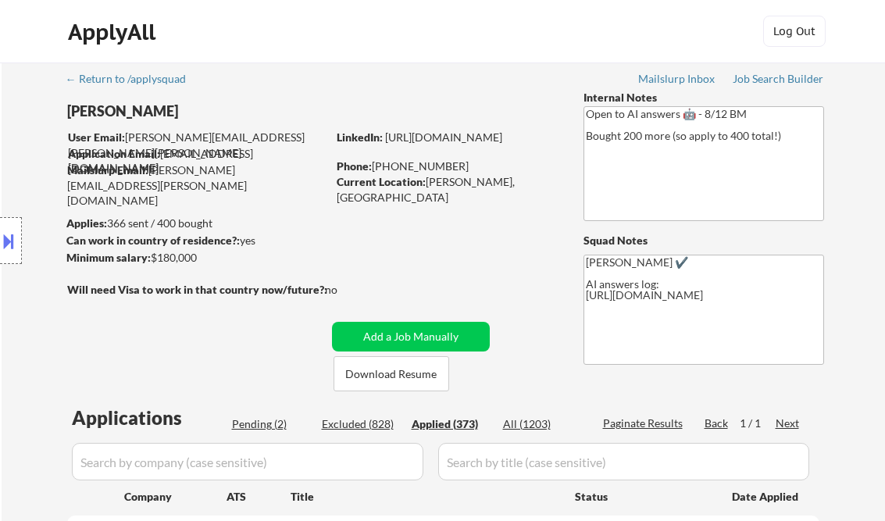
select select ""applied""
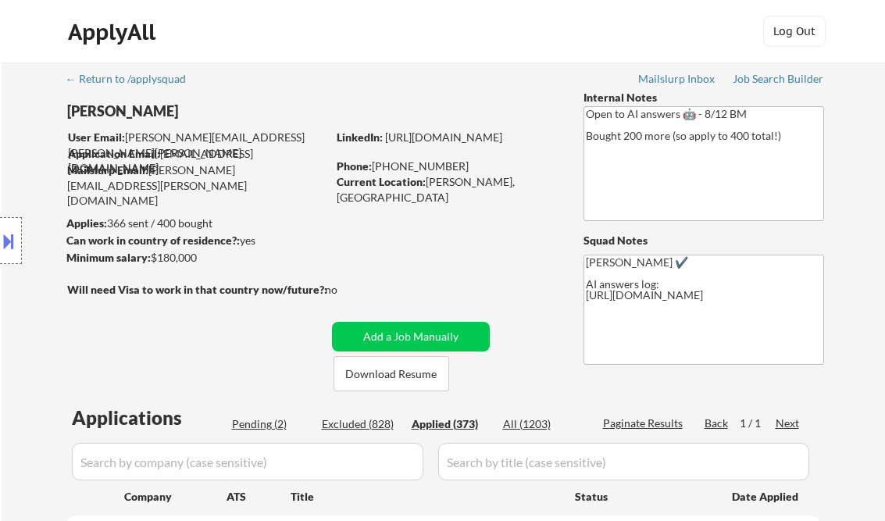
select select ""applied""
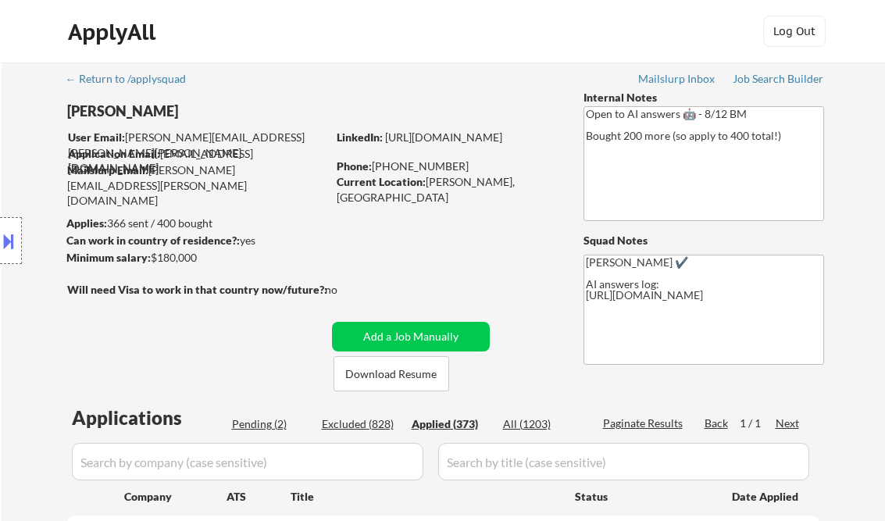
select select ""applied""
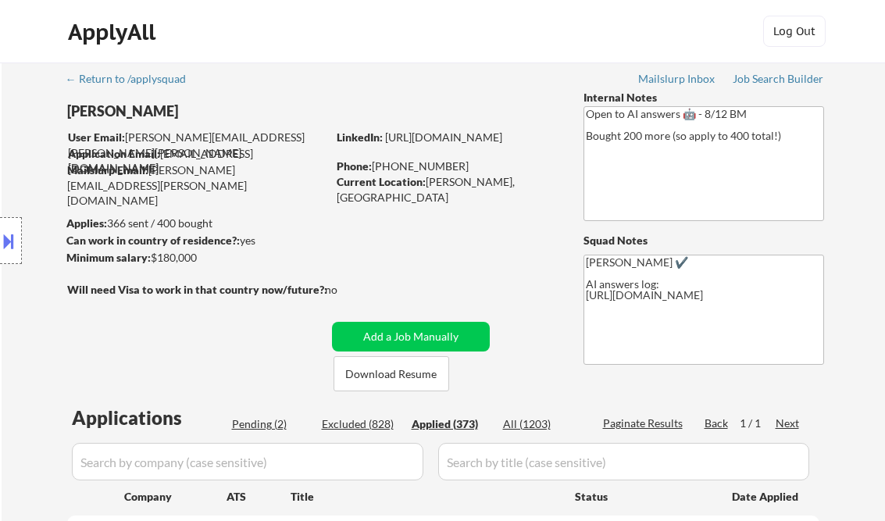
select select ""applied""
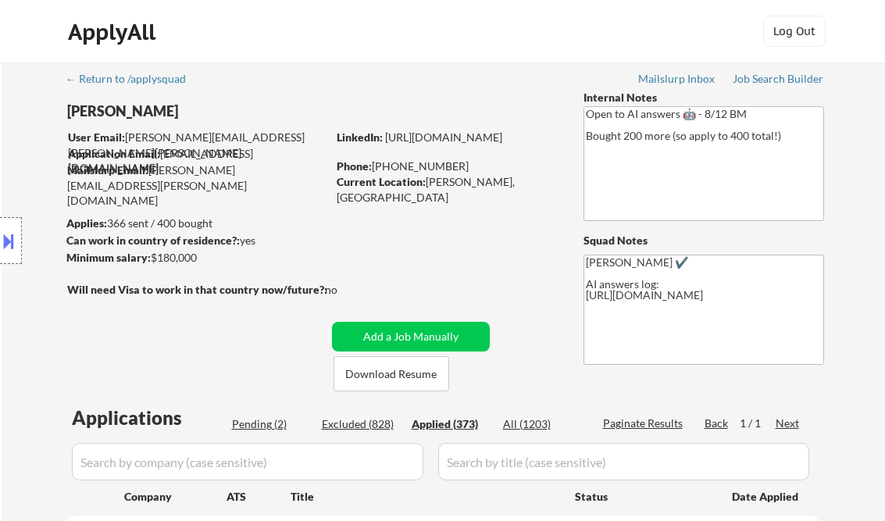
select select ""applied""
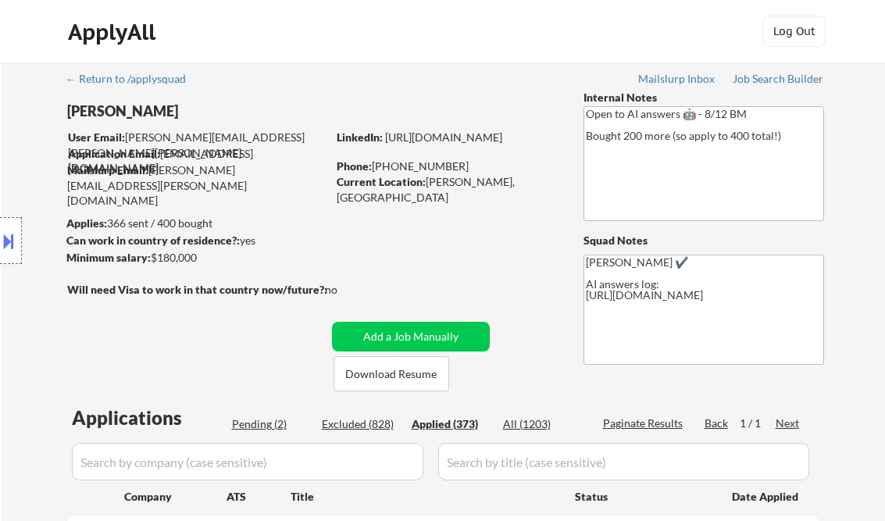
select select ""applied""
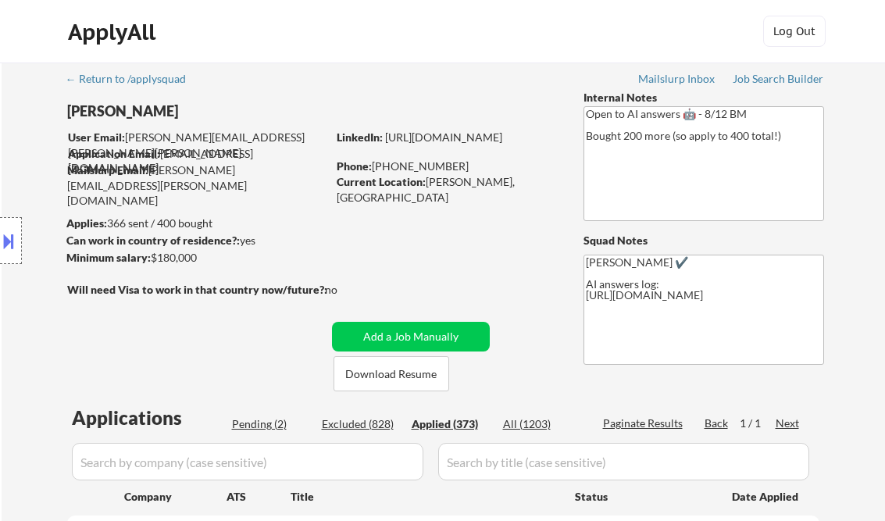
select select ""applied""
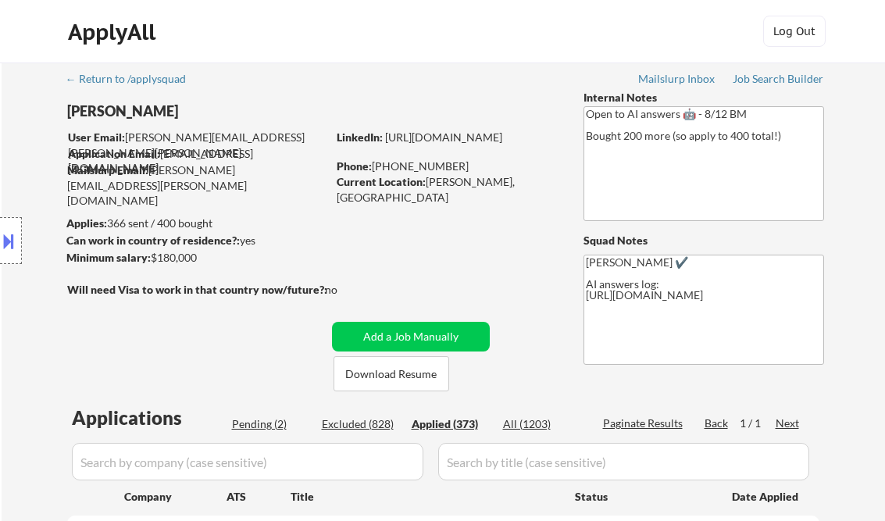
select select ""applied""
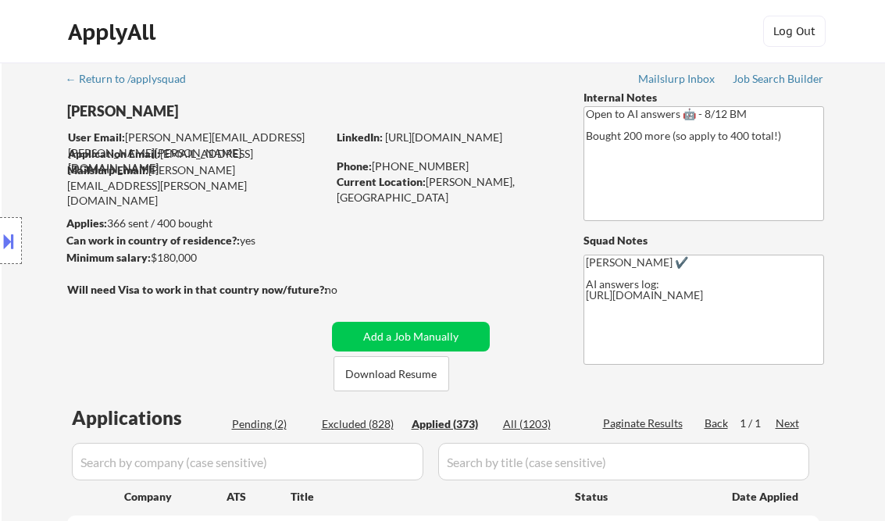
select select ""applied""
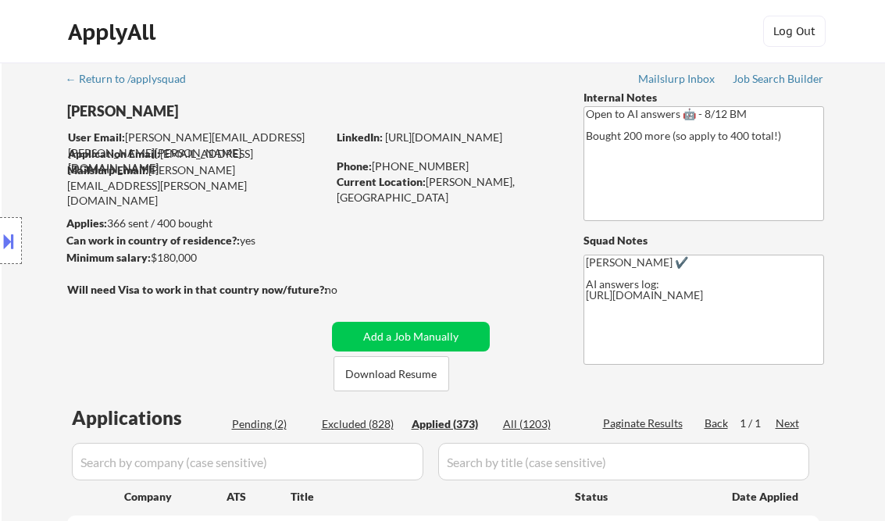
select select ""applied""
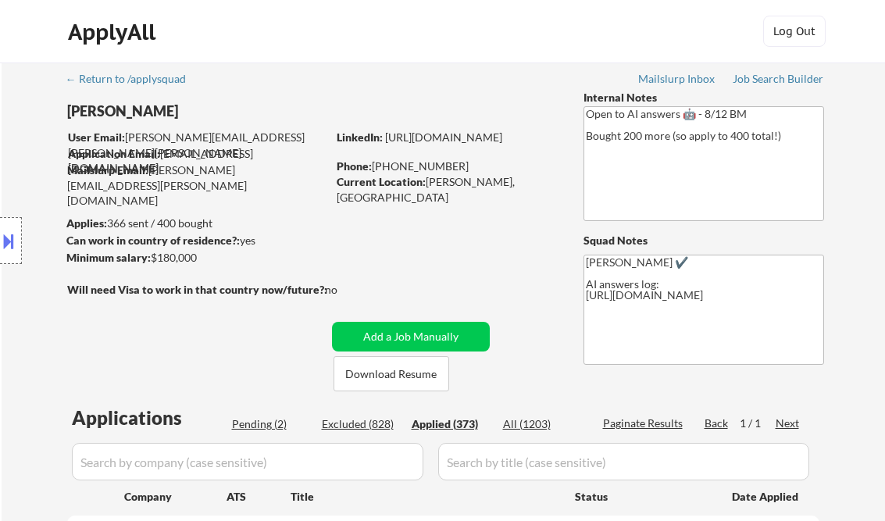
select select ""applied""
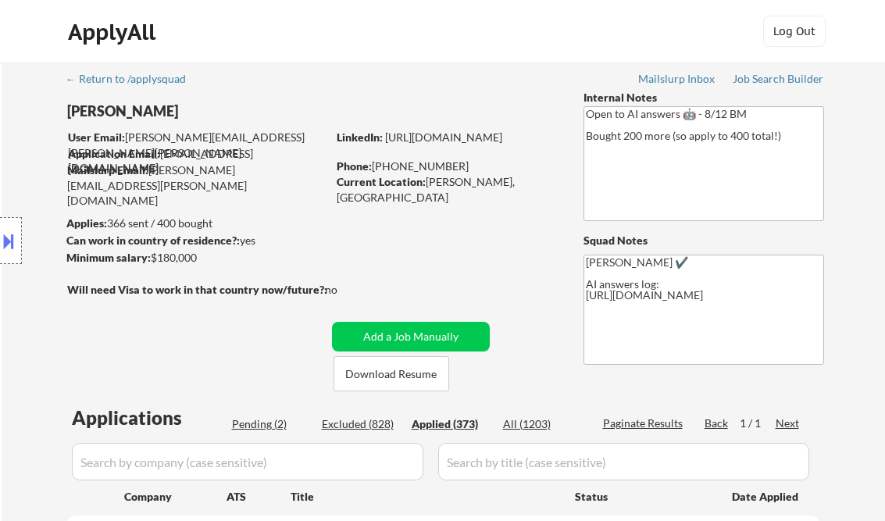
select select ""applied""
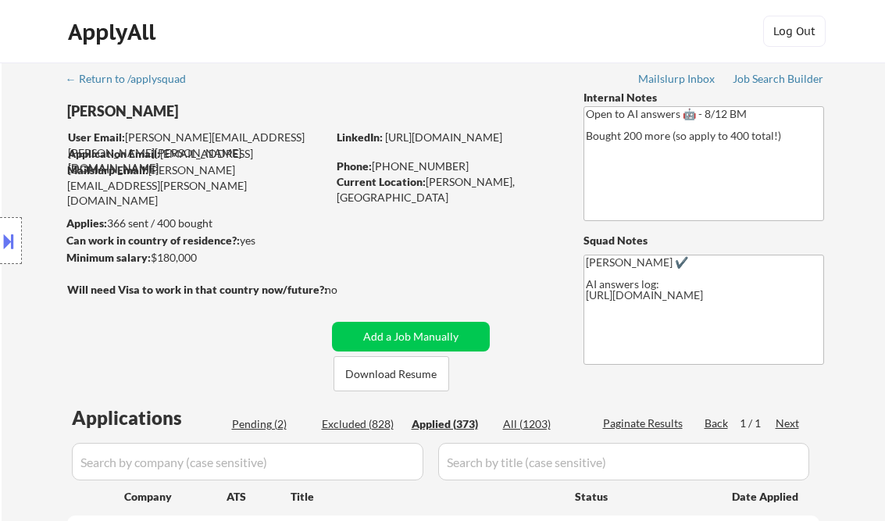
select select ""applied""
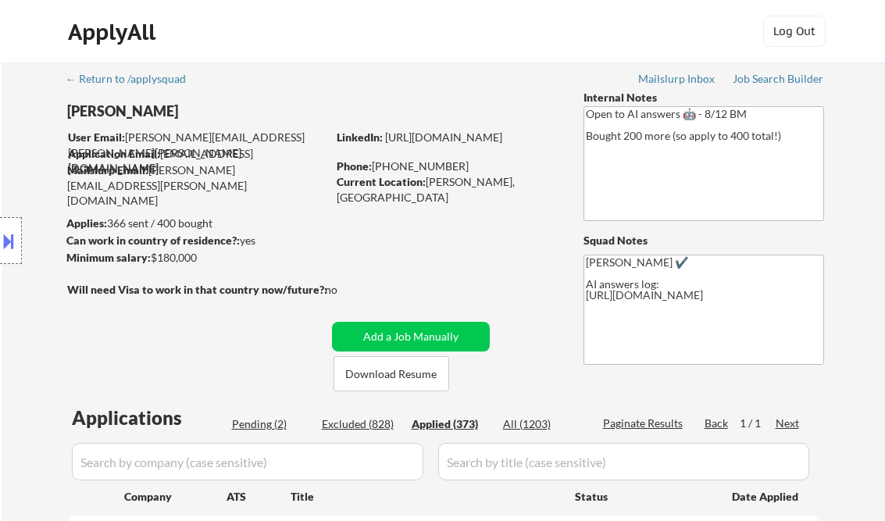
select select ""applied""
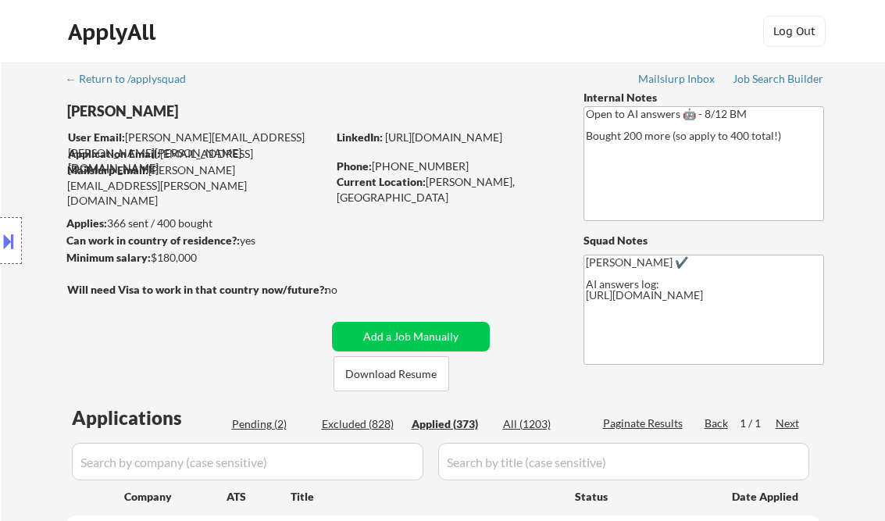
select select ""applied""
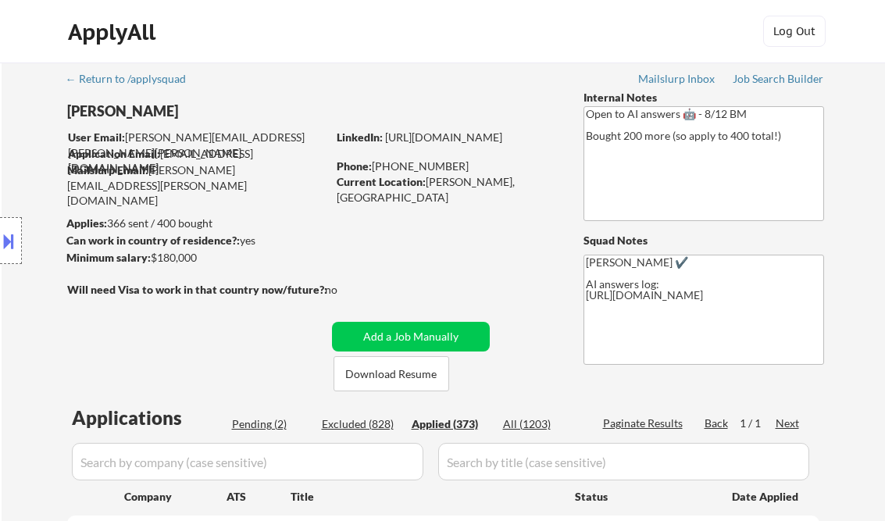
select select ""applied""
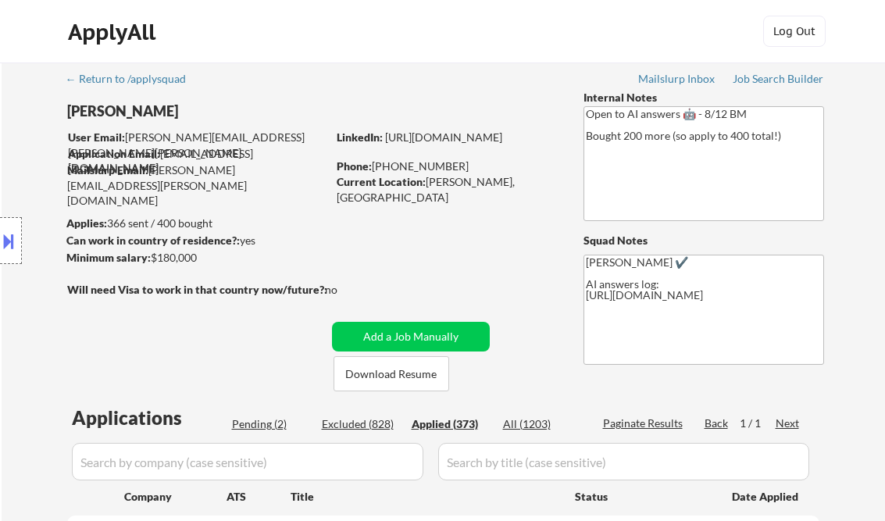
select select ""applied""
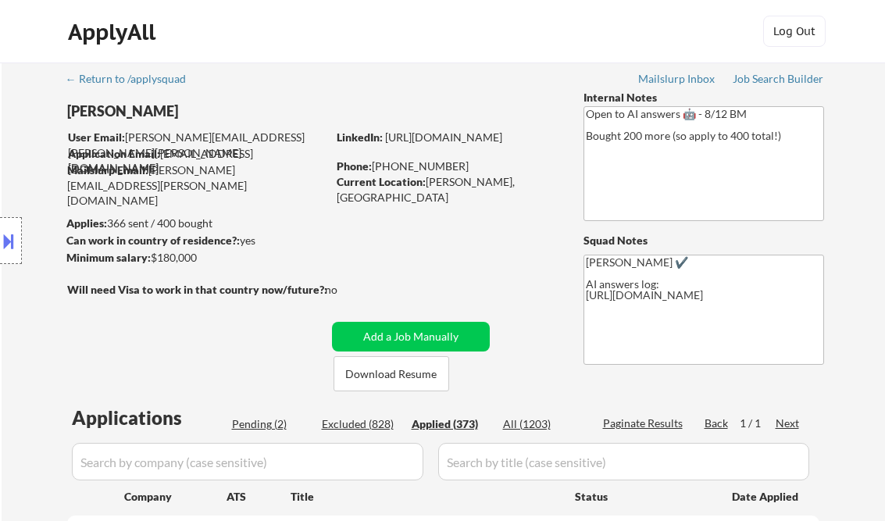
select select ""applied""
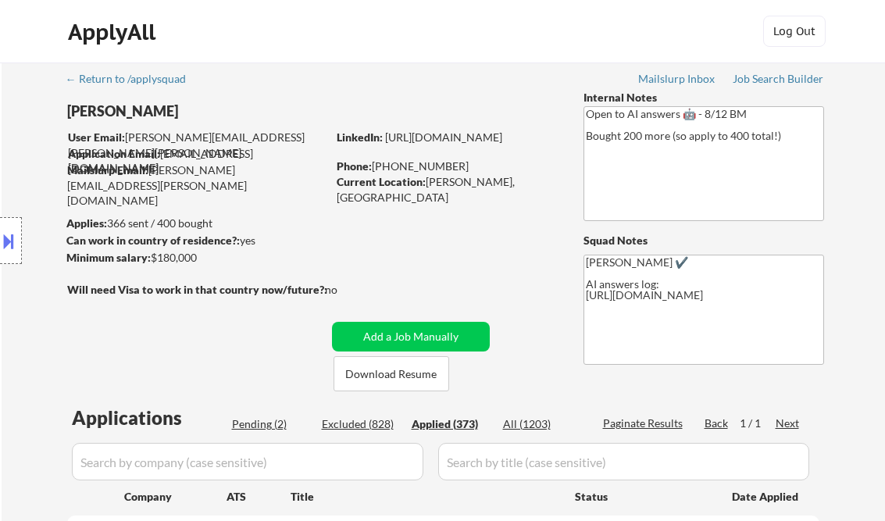
select select ""applied""
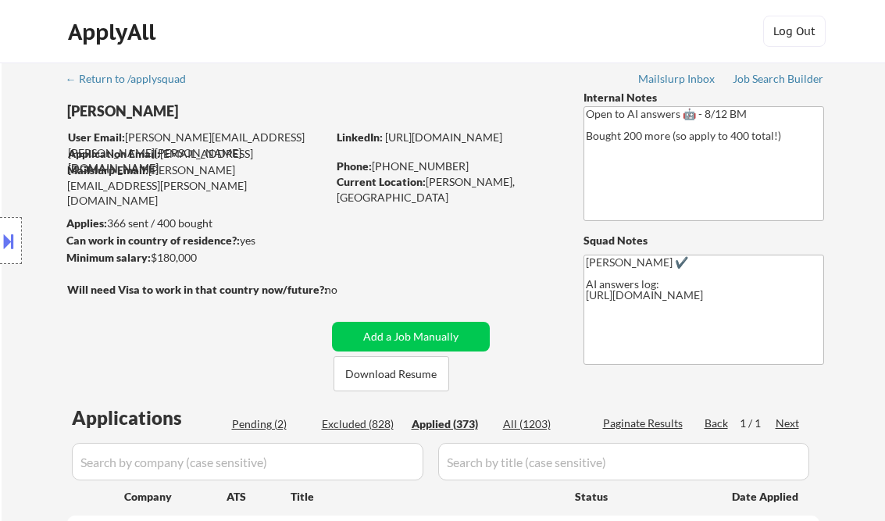
select select ""applied""
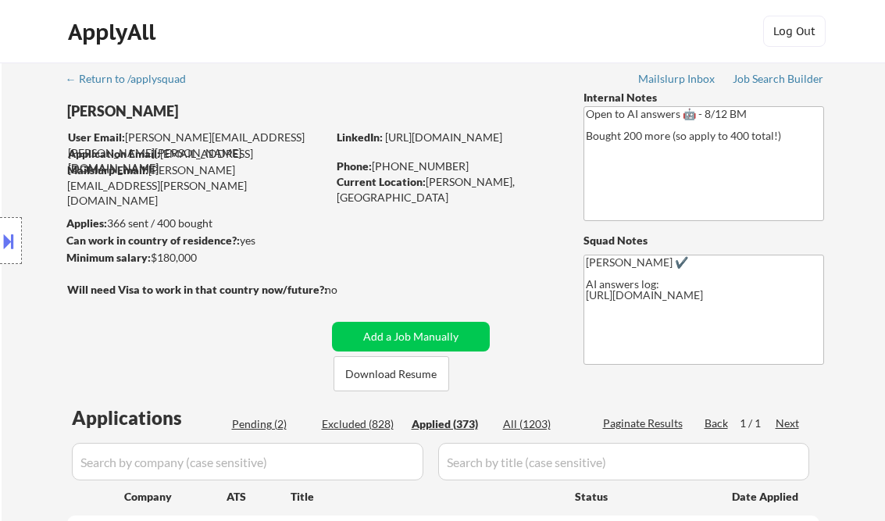
select select ""applied""
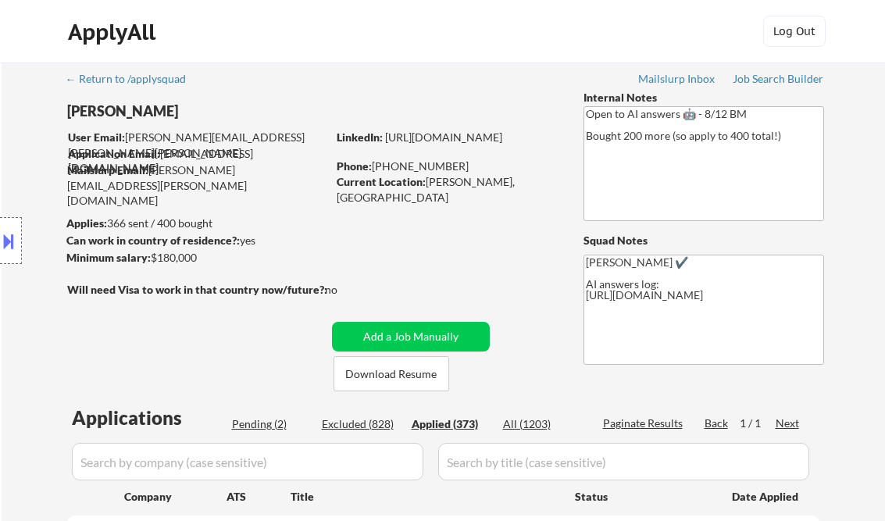
select select ""applied""
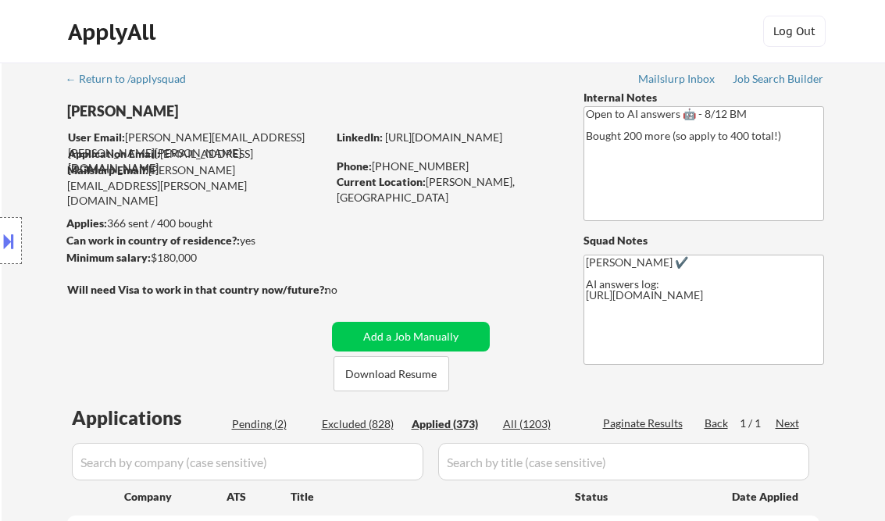
select select ""applied""
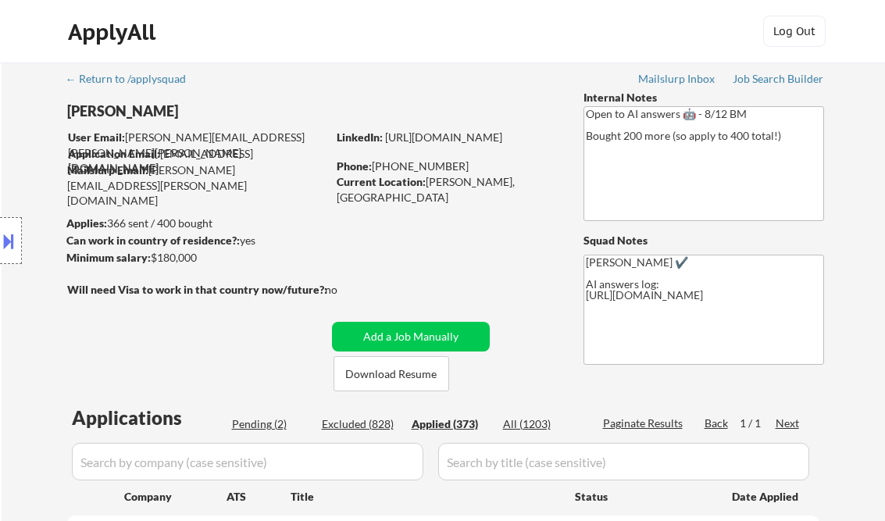
select select ""applied""
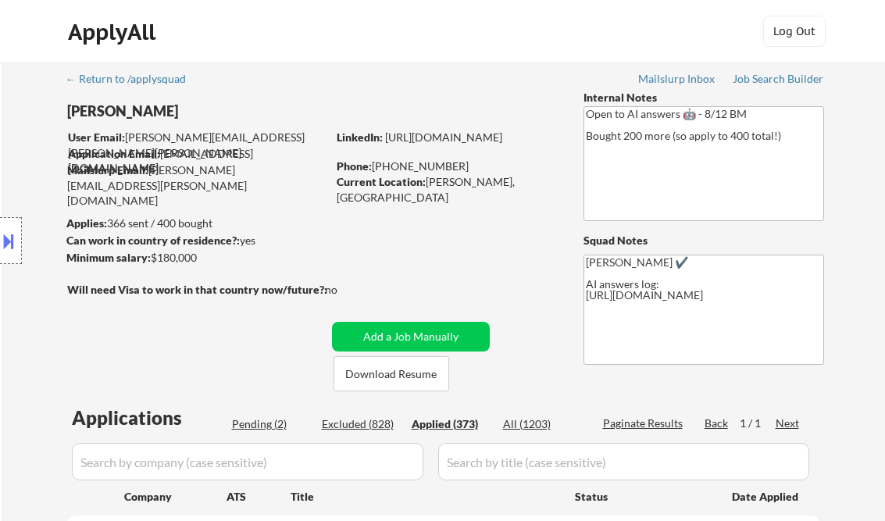
select select ""applied""
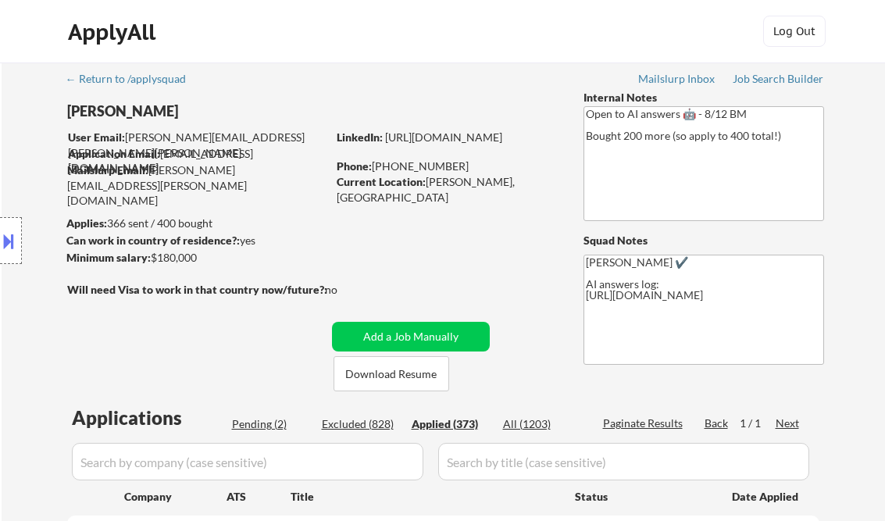
select select ""applied""
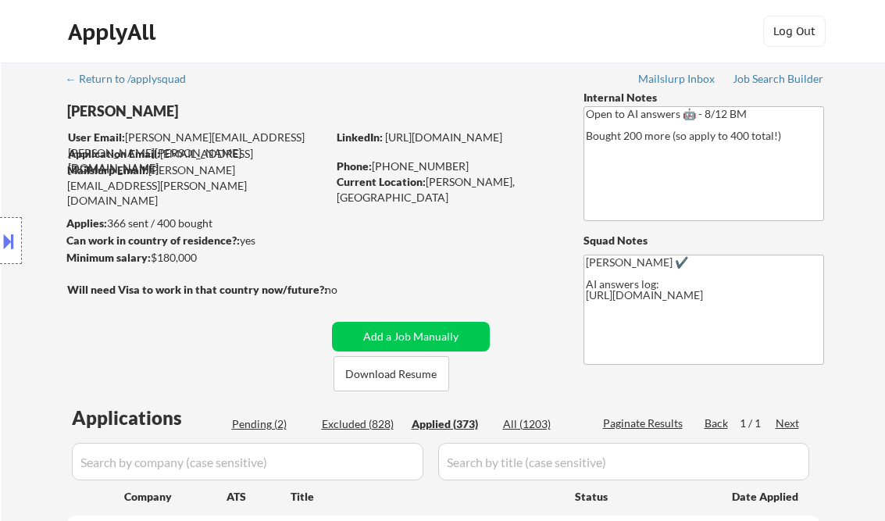
select select ""applied""
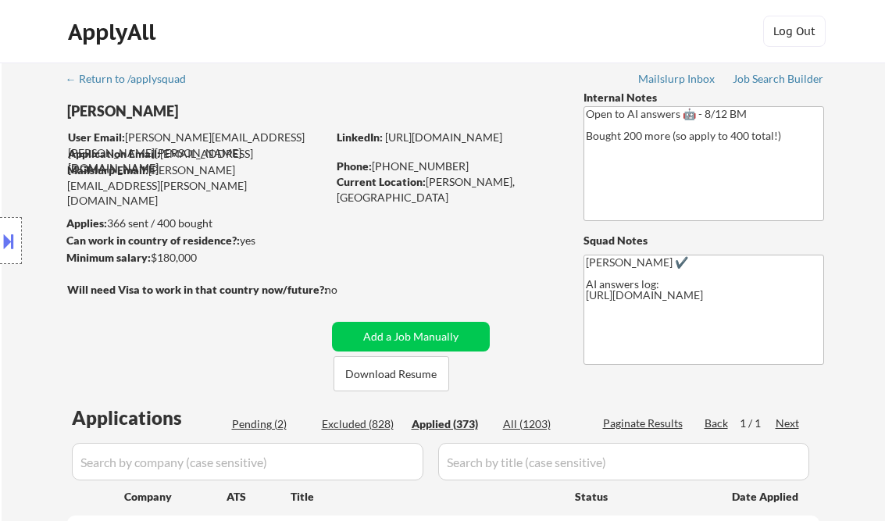
select select ""applied""
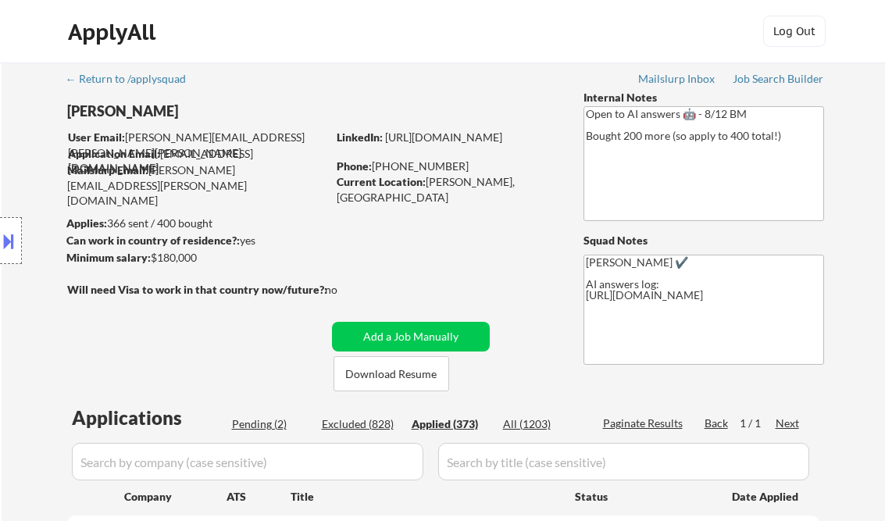
select select ""applied""
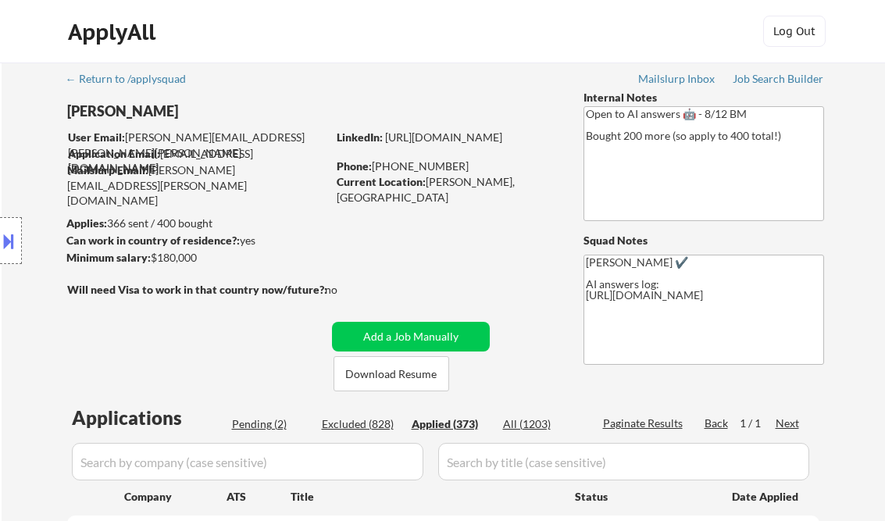
select select ""applied""
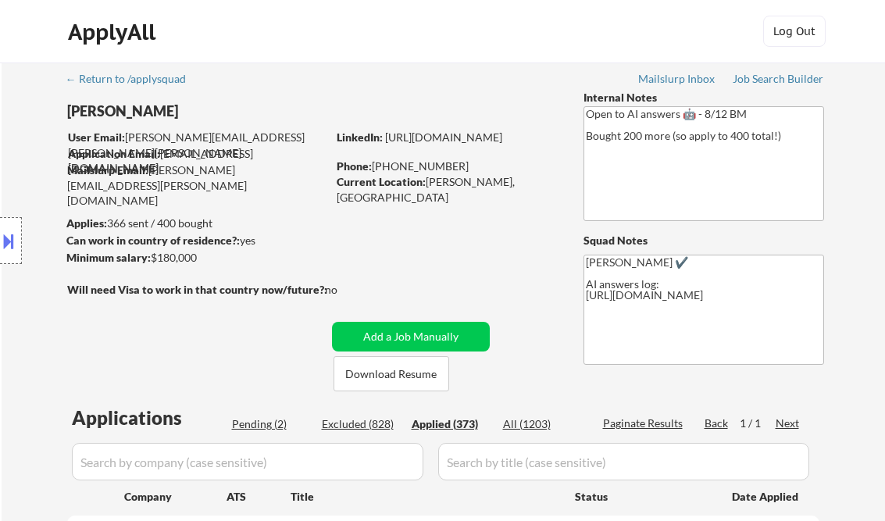
select select ""applied""
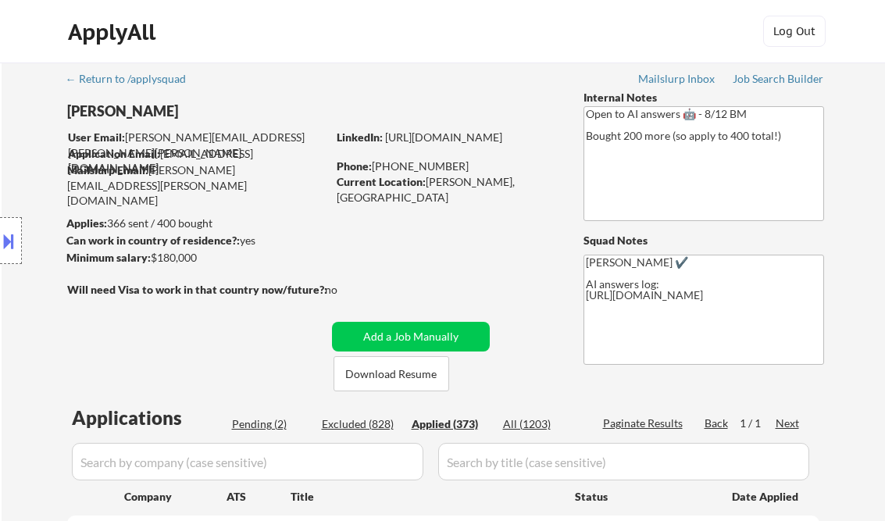
select select ""applied""
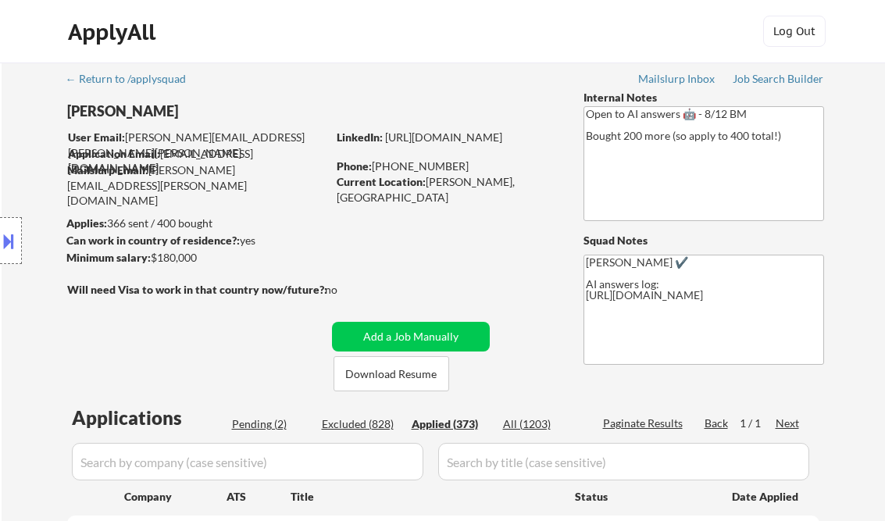
select select ""applied""
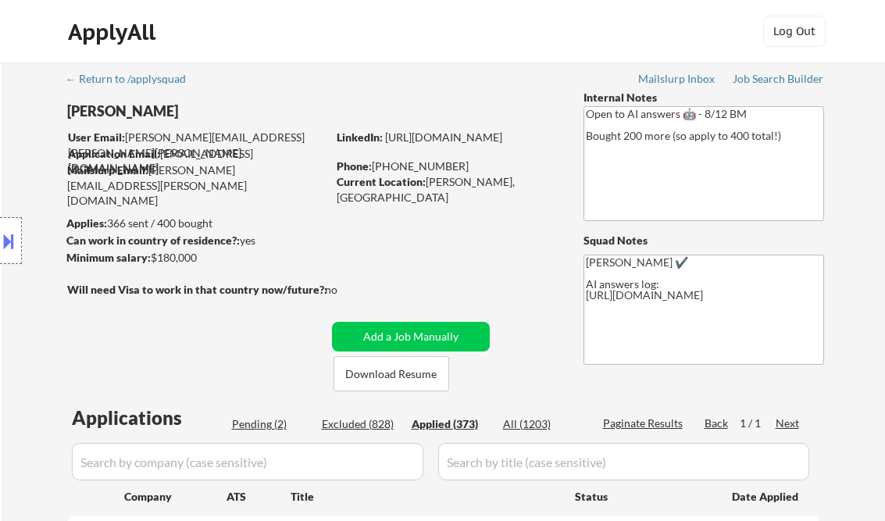
select select ""applied""
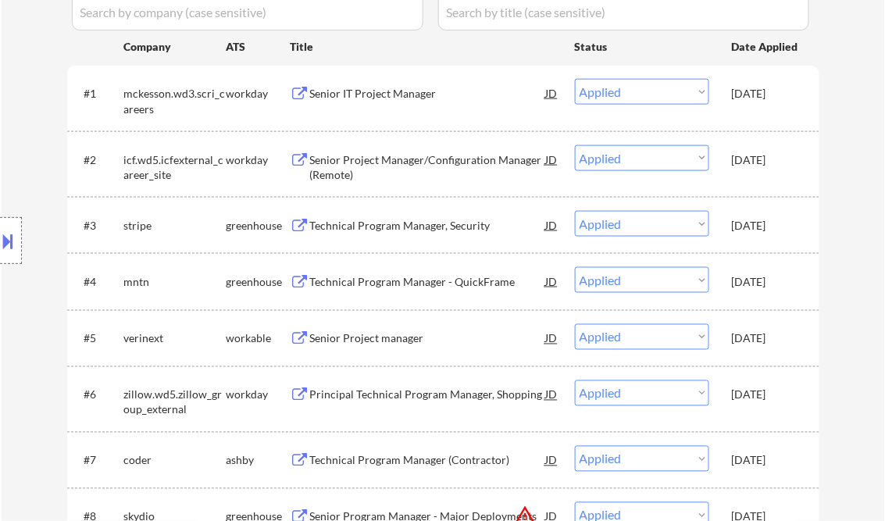
scroll to position [263, 0]
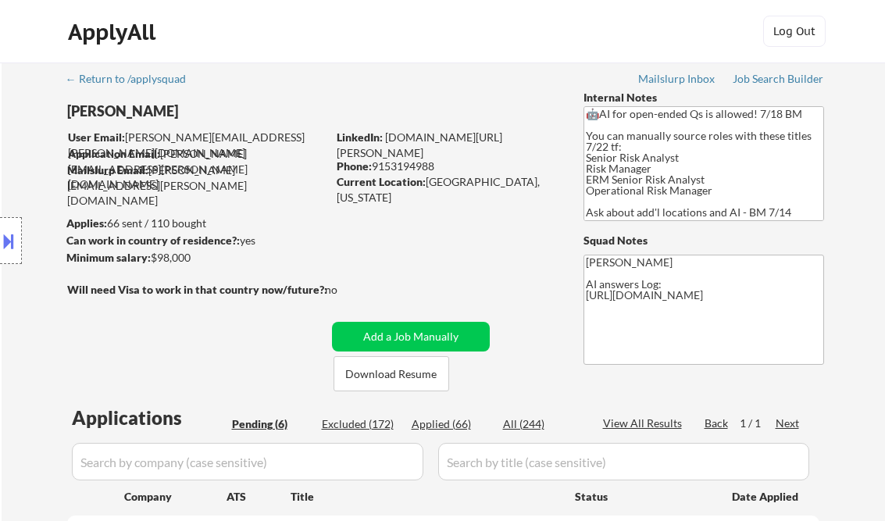
select select ""pending""
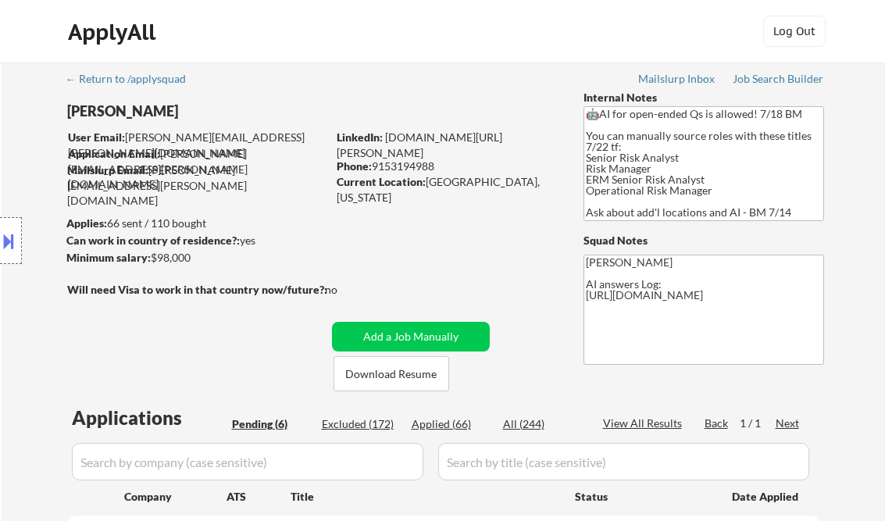
select select ""pending""
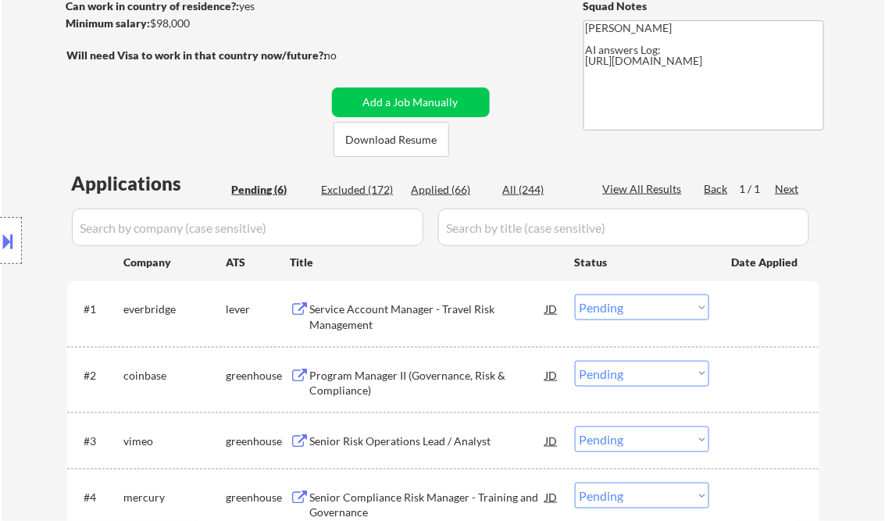
scroll to position [250, 0]
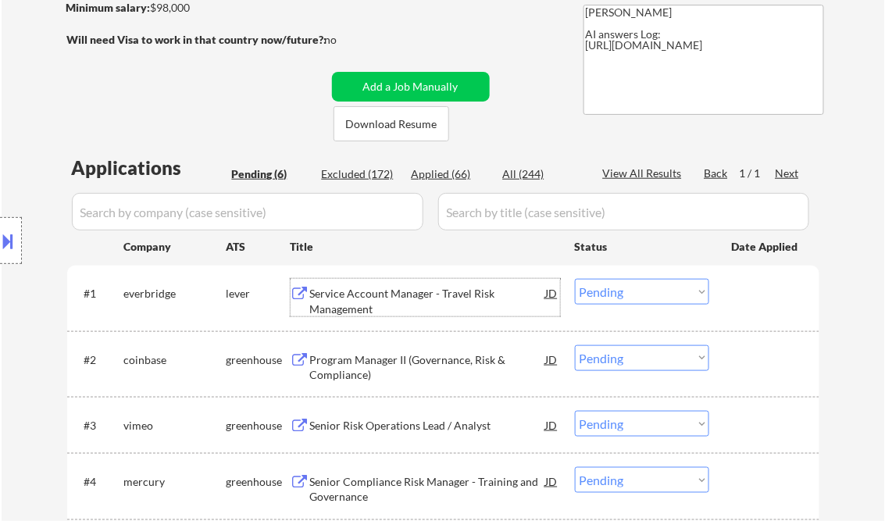
click at [370, 298] on div "Service Account Manager - Travel Risk Management" at bounding box center [428, 301] width 236 height 30
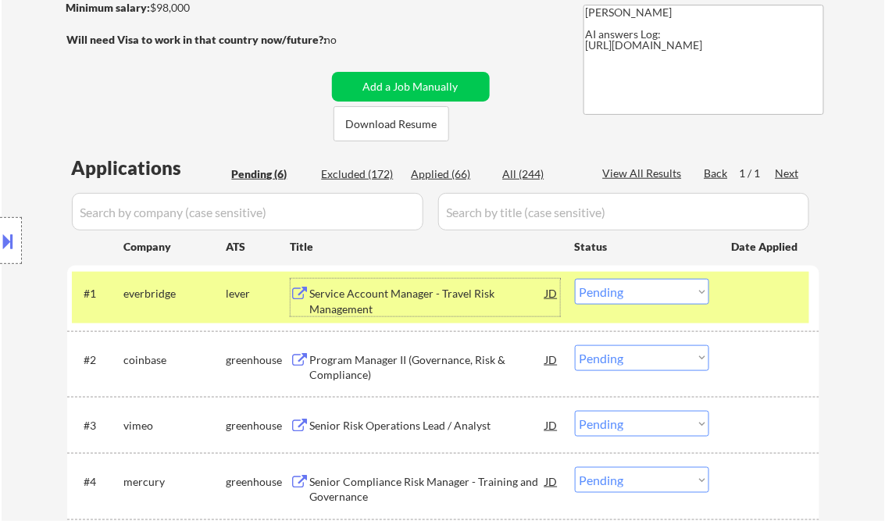
click at [653, 292] on select "Choose an option... Pending Applied Excluded (Questions) Excluded (Expired) Exc…" at bounding box center [642, 292] width 134 height 26
click at [575, 279] on select "Choose an option... Pending Applied Excluded (Questions) Excluded (Expired) Exc…" at bounding box center [642, 292] width 134 height 26
select select ""pending""
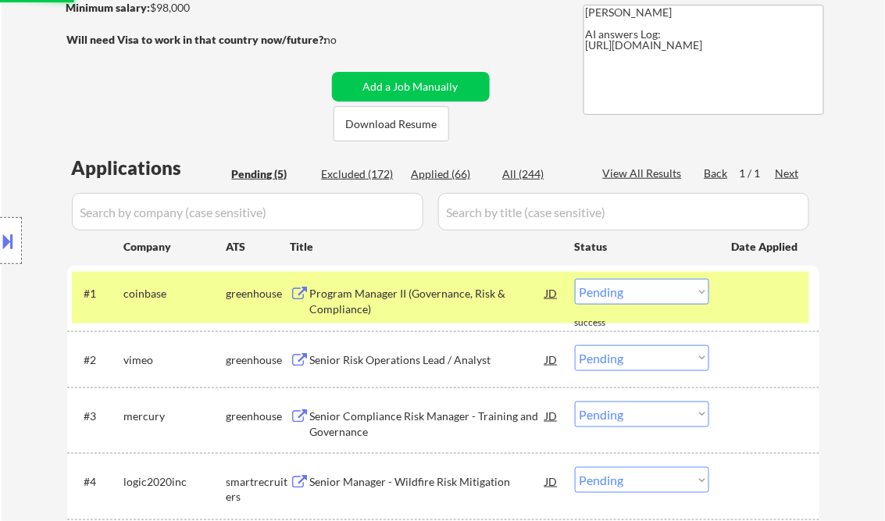
click at [373, 297] on div "Program Manager II (Governance, Risk & Compliance)" at bounding box center [428, 301] width 236 height 30
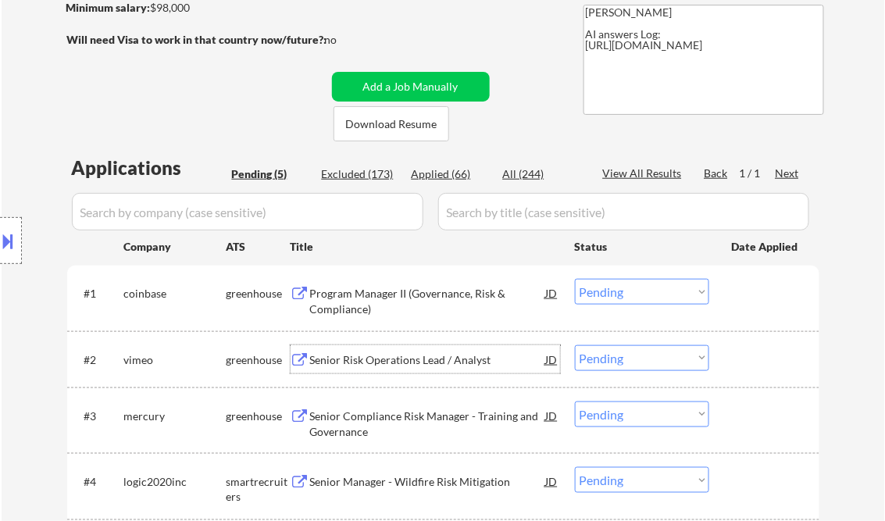
click at [414, 373] on div "Senior Risk Operations Lead / Analyst" at bounding box center [428, 359] width 236 height 28
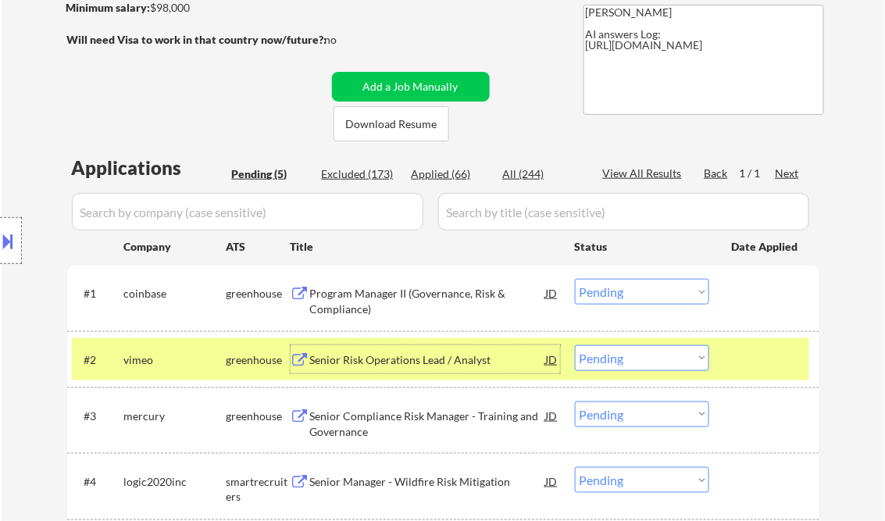
drag, startPoint x: 642, startPoint y: 359, endPoint x: 636, endPoint y: 384, distance: 25.8
click at [642, 359] on select "Choose an option... Pending Applied Excluded (Questions) Excluded (Expired) Exc…" at bounding box center [642, 358] width 134 height 26
click at [575, 345] on select "Choose an option... Pending Applied Excluded (Questions) Excluded (Expired) Exc…" at bounding box center [642, 358] width 134 height 26
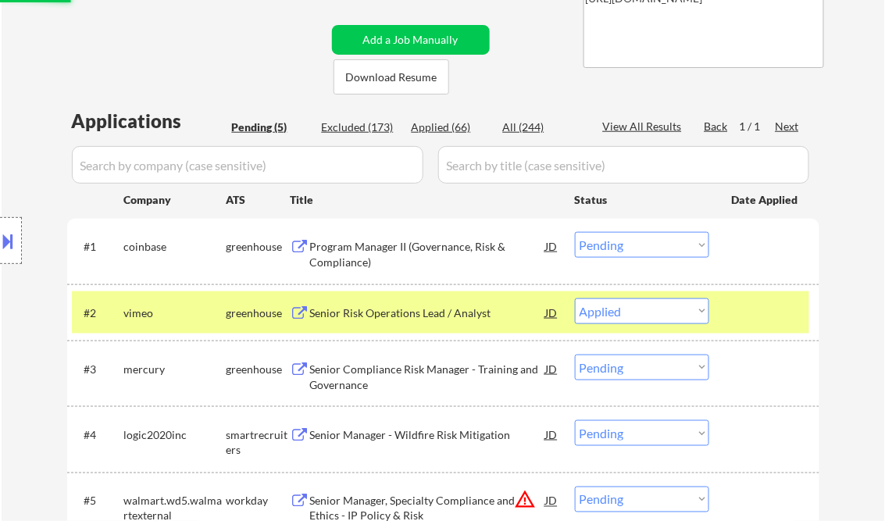
scroll to position [313, 0]
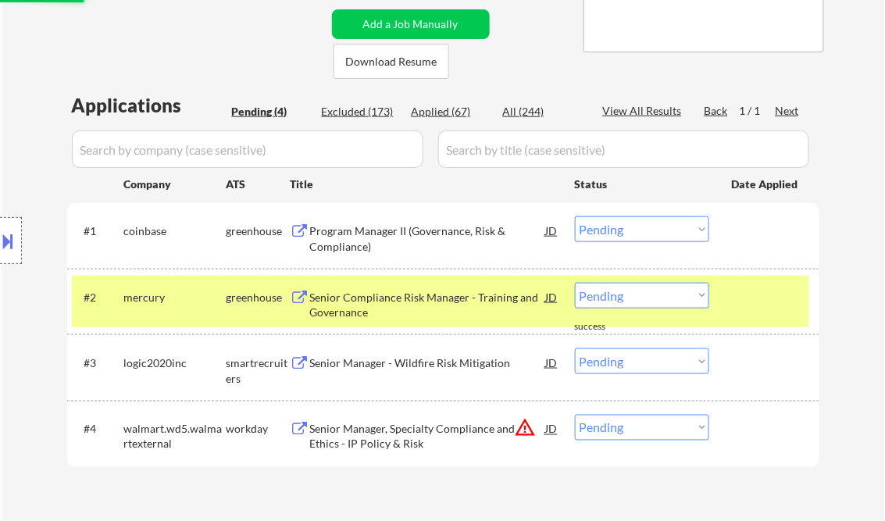
click at [391, 309] on div "Senior Compliance Risk Manager - Training and Governance" at bounding box center [428, 305] width 236 height 30
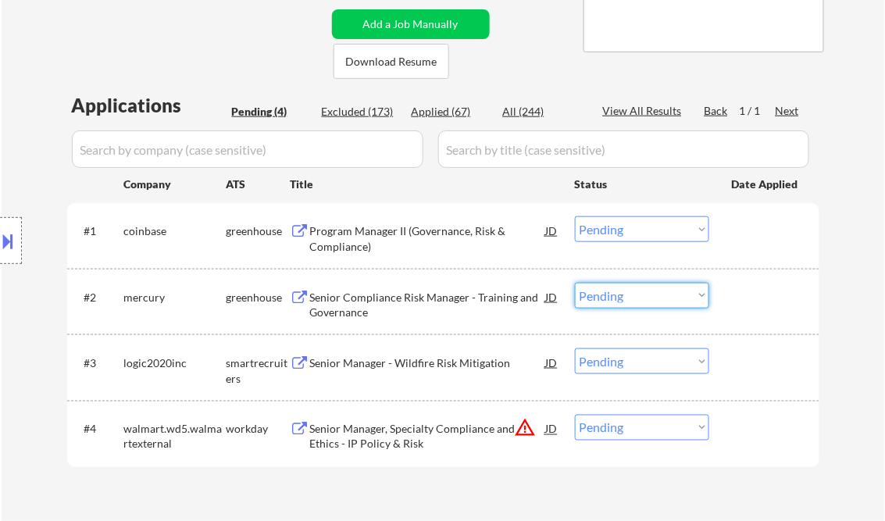
drag, startPoint x: 594, startPoint y: 298, endPoint x: 600, endPoint y: 306, distance: 10.6
click at [594, 298] on select "Choose an option... Pending Applied Excluded (Questions) Excluded (Expired) Exc…" at bounding box center [642, 296] width 134 height 26
click at [575, 283] on select "Choose an option... Pending Applied Excluded (Questions) Excluded (Expired) Exc…" at bounding box center [642, 296] width 134 height 26
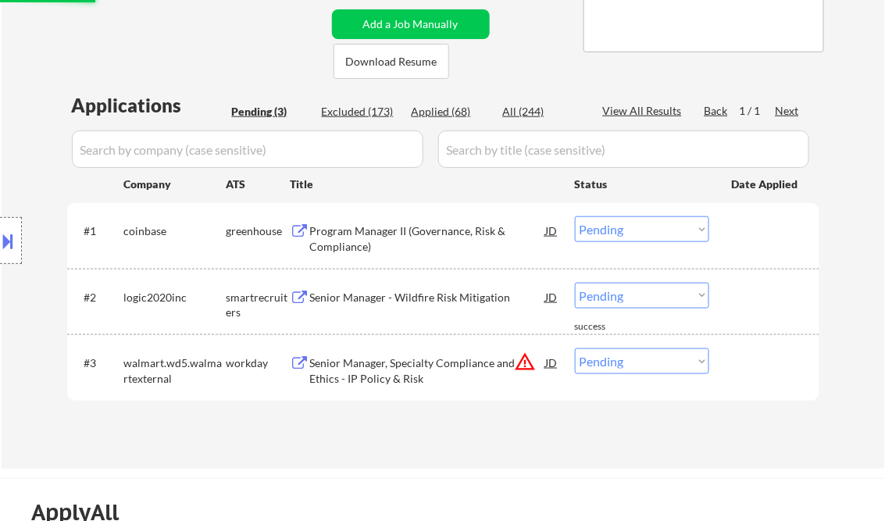
click at [401, 295] on div "Senior Manager - Wildfire Risk Mitigation" at bounding box center [428, 298] width 236 height 16
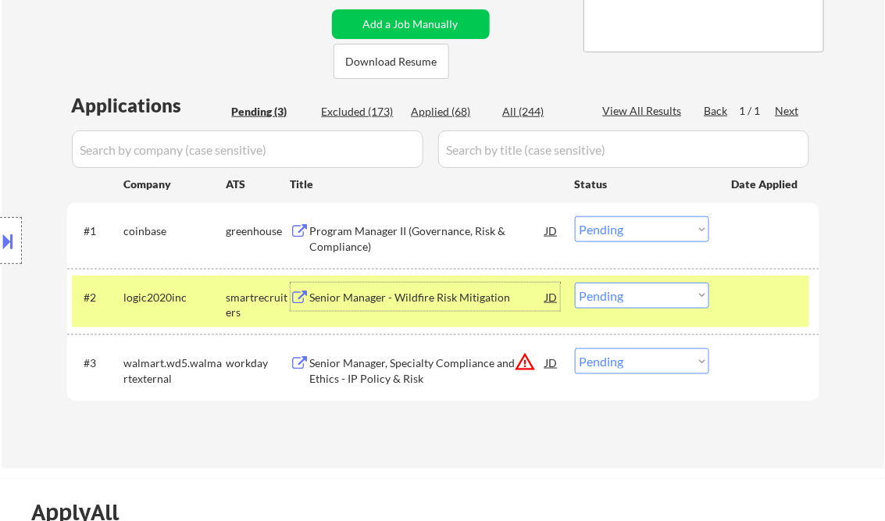
click at [620, 295] on select "Choose an option... Pending Applied Excluded (Questions) Excluded (Expired) Exc…" at bounding box center [642, 296] width 134 height 26
click at [575, 283] on select "Choose an option... Pending Applied Excluded (Questions) Excluded (Expired) Exc…" at bounding box center [642, 296] width 134 height 26
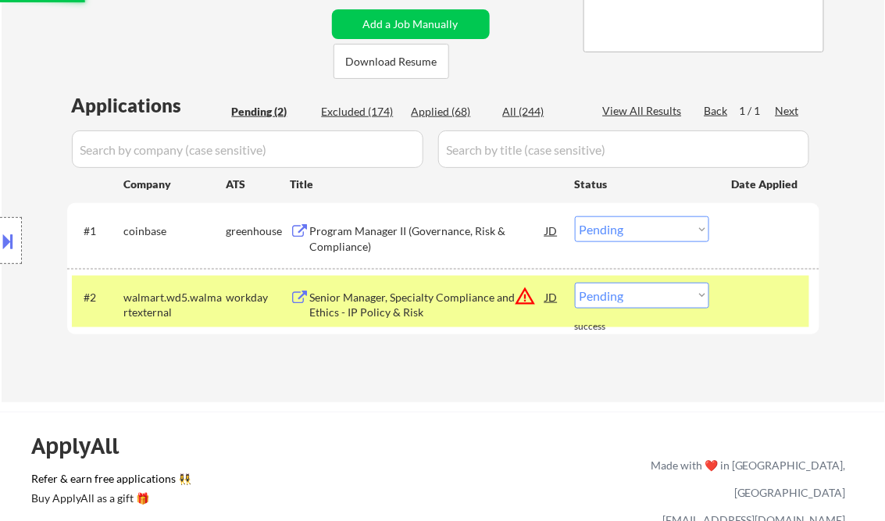
click at [384, 310] on div "Senior Manager, Specialty Compliance and Ethics - IP Policy & Risk" at bounding box center [428, 305] width 236 height 30
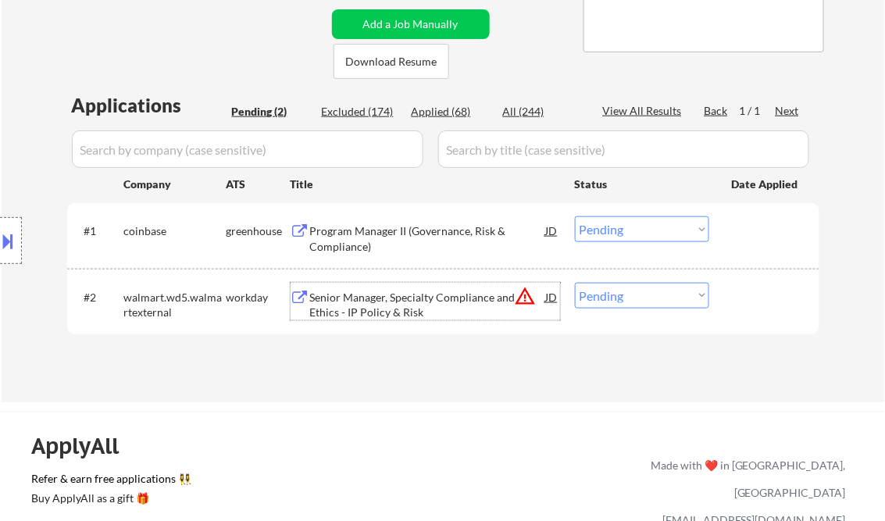
drag, startPoint x: 677, startPoint y: 307, endPoint x: 684, endPoint y: 309, distance: 8.0
click at [677, 306] on select "Choose an option... Pending Applied Excluded (Questions) Excluded (Expired) Exc…" at bounding box center [642, 296] width 134 height 26
select select ""excluded__location_""
click at [575, 283] on select "Choose an option... Pending Applied Excluded (Questions) Excluded (Expired) Exc…" at bounding box center [642, 296] width 134 height 26
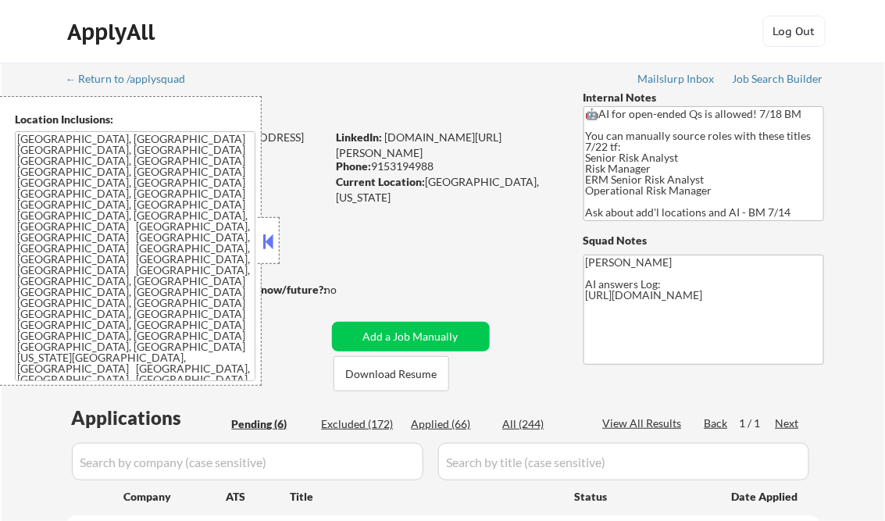
select select ""pending""
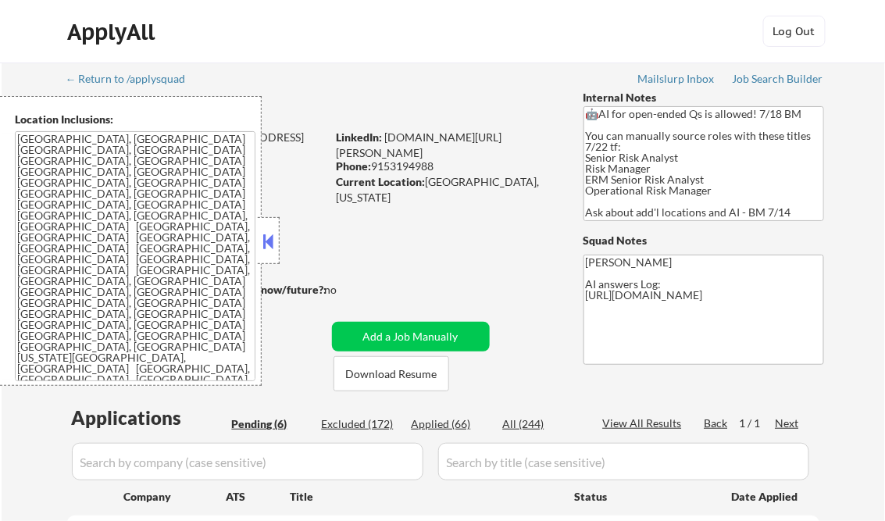
select select ""pending""
click at [266, 242] on button at bounding box center [268, 241] width 17 height 23
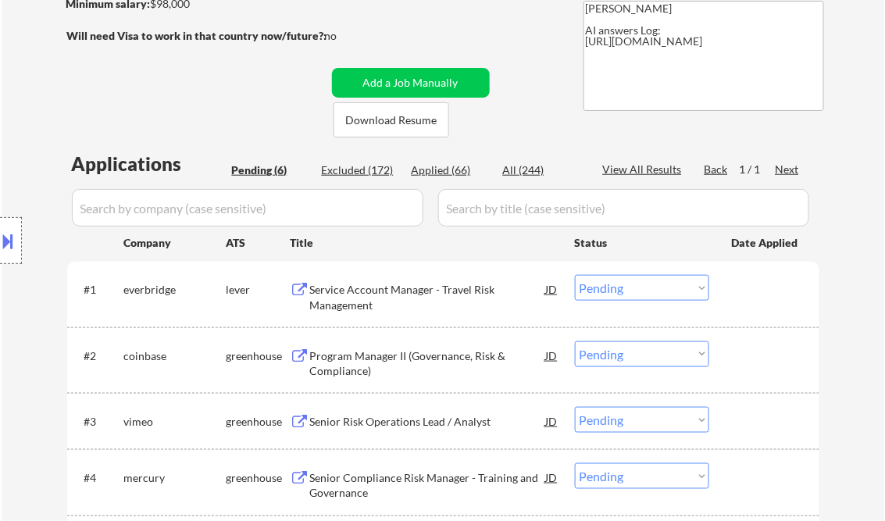
scroll to position [313, 0]
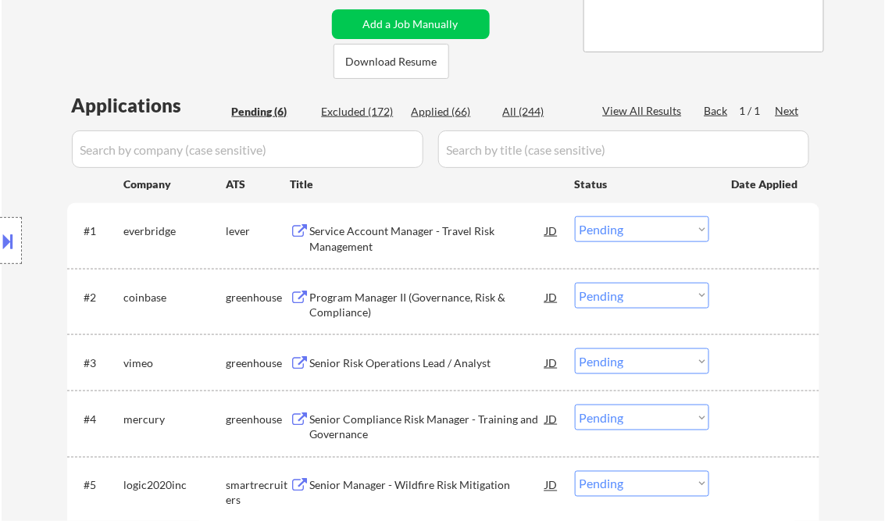
click at [458, 112] on div "Applied (66)" at bounding box center [451, 112] width 78 height 16
select select ""applied""
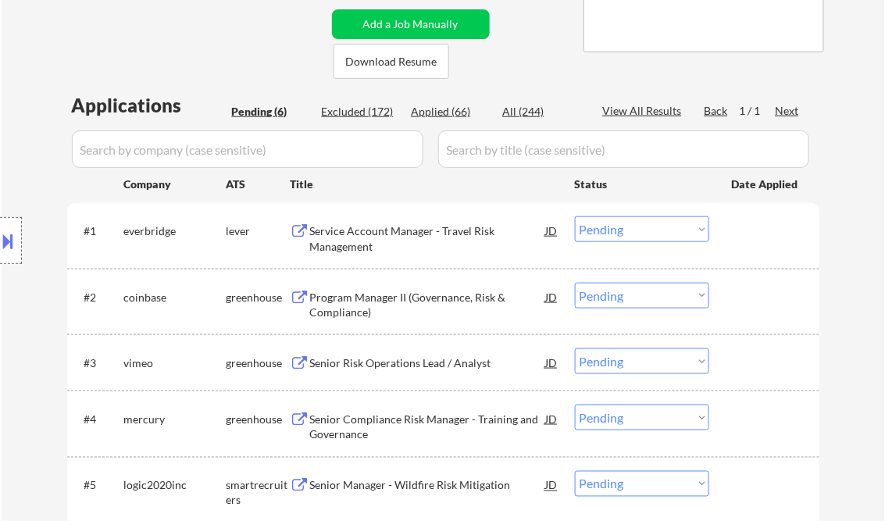
select select ""applied""
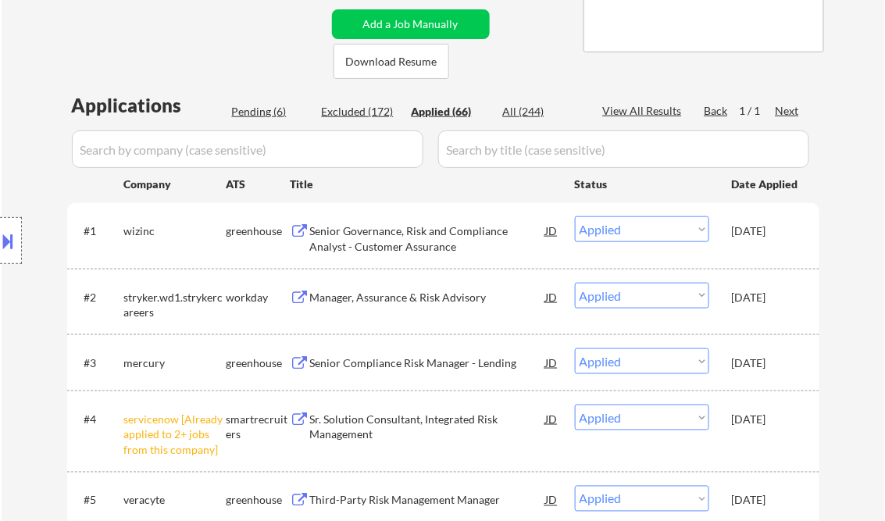
select select ""applied""
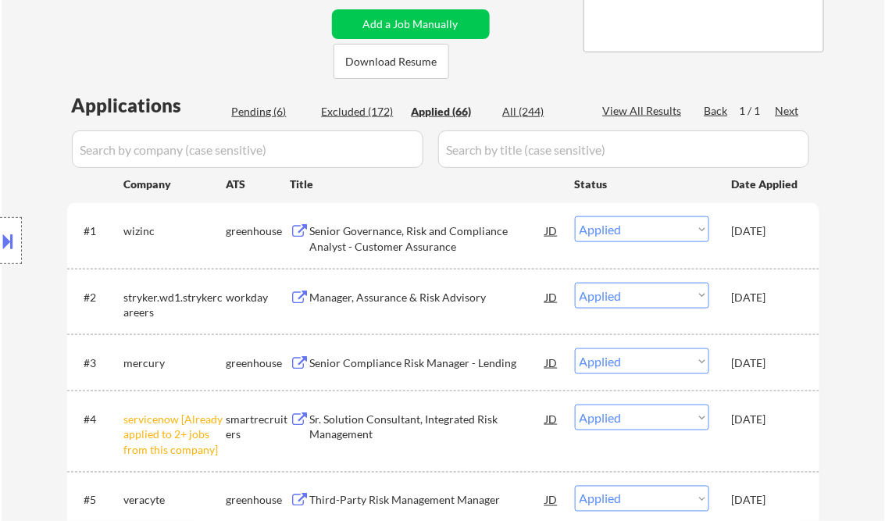
select select ""applied""
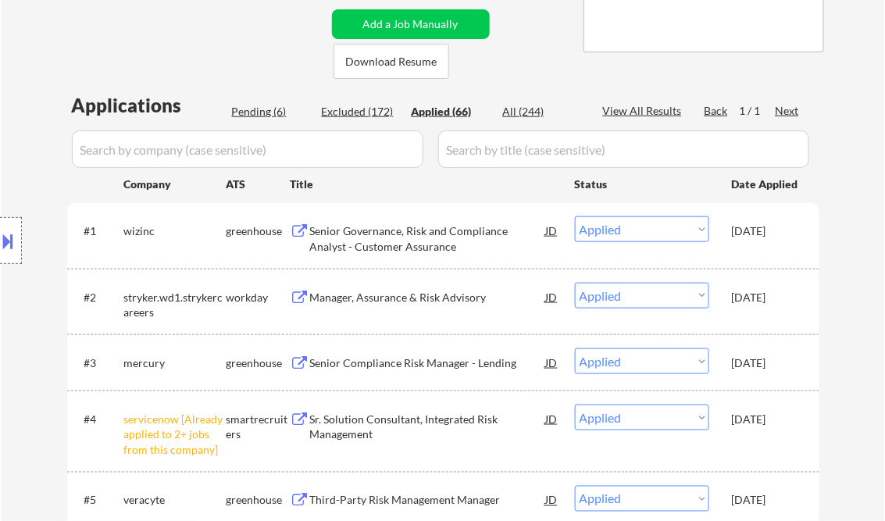
select select ""applied""
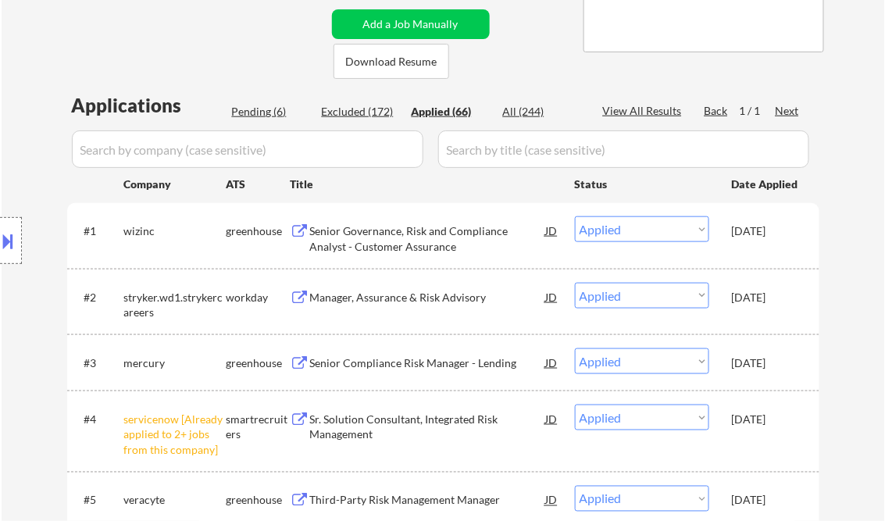
select select ""applied""
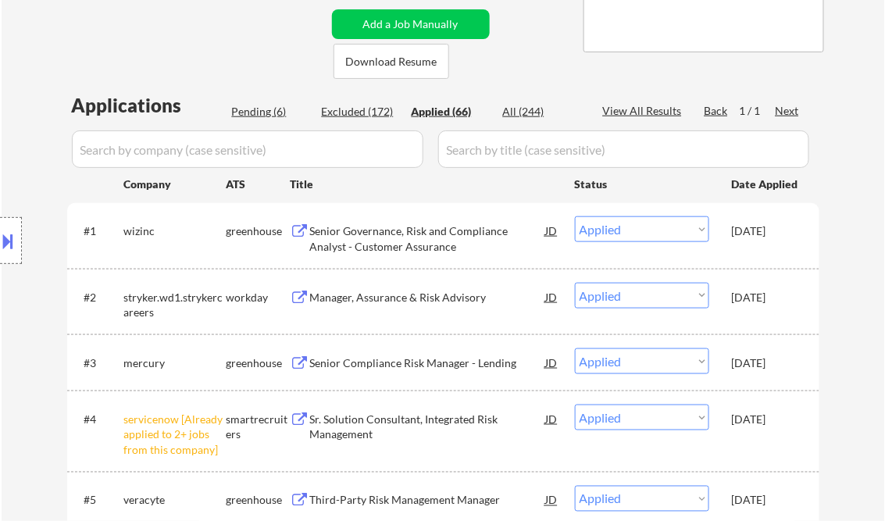
select select ""applied""
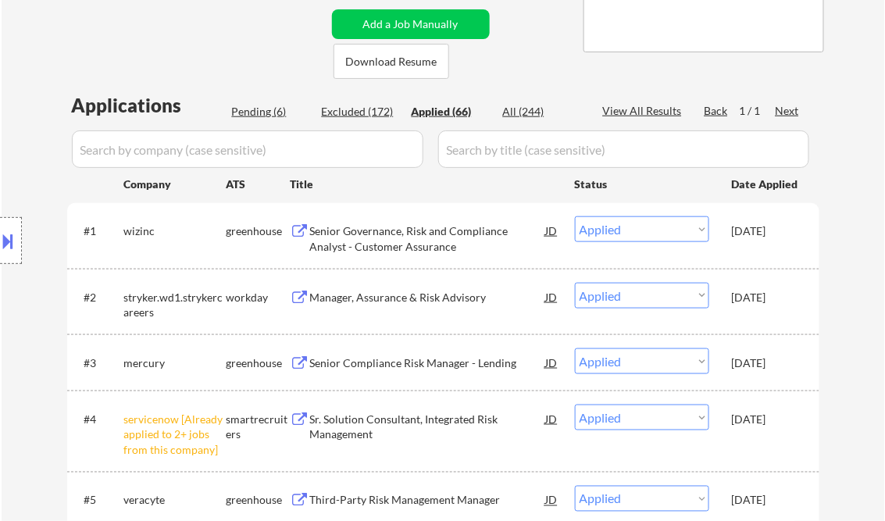
select select ""applied""
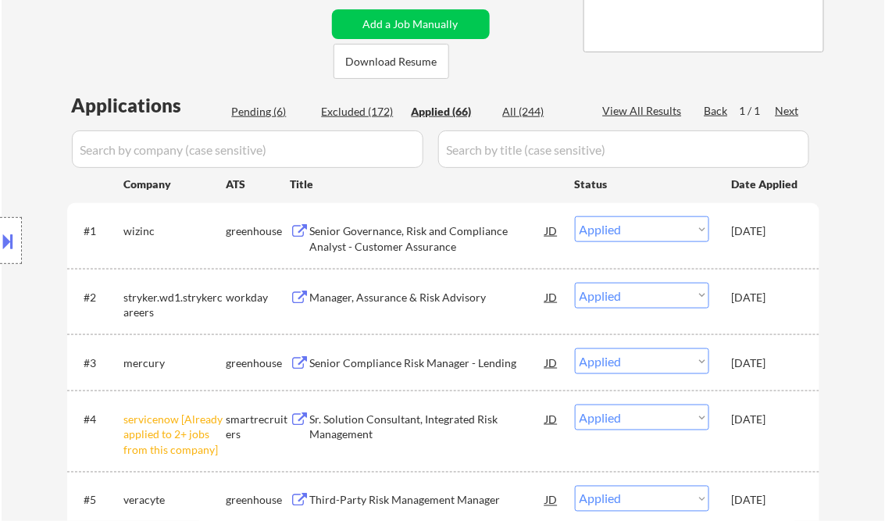
select select ""applied""
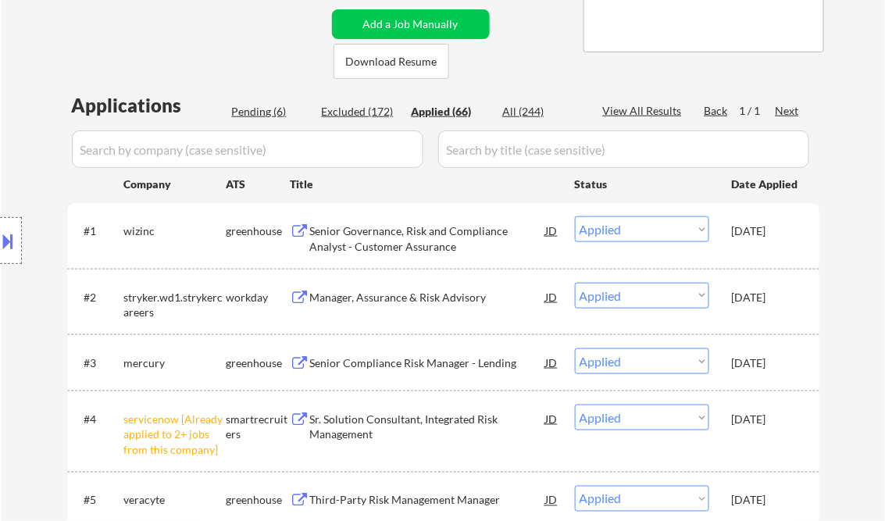
select select ""applied""
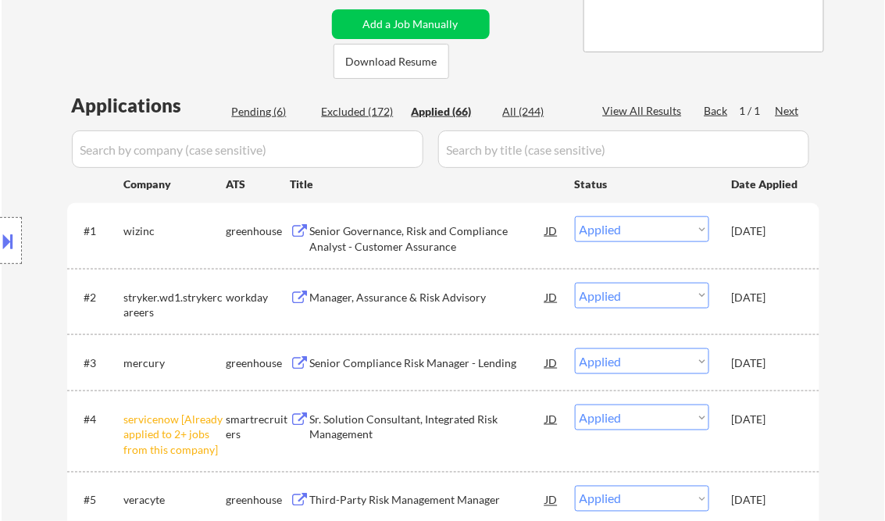
select select ""applied""
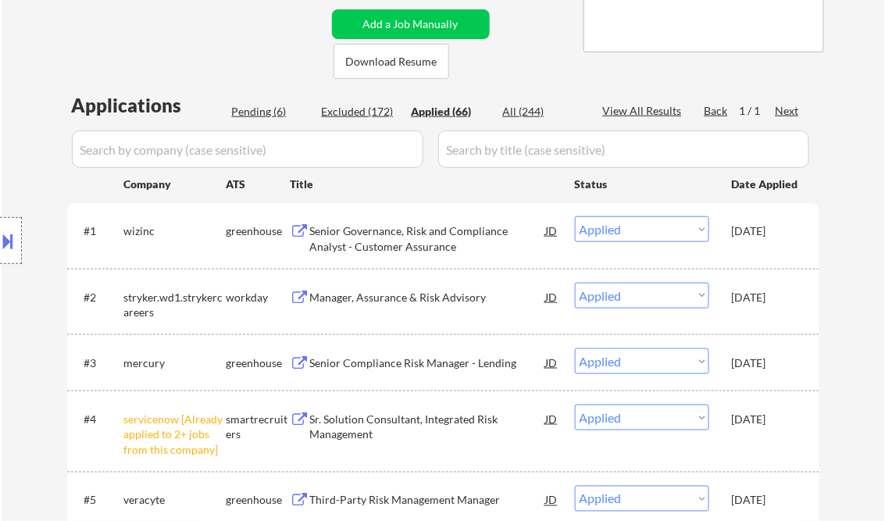
select select ""applied""
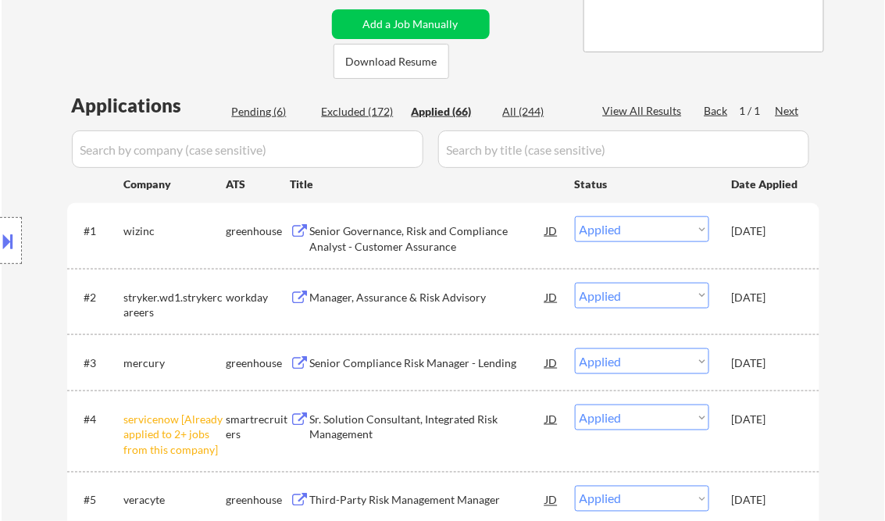
select select ""applied""
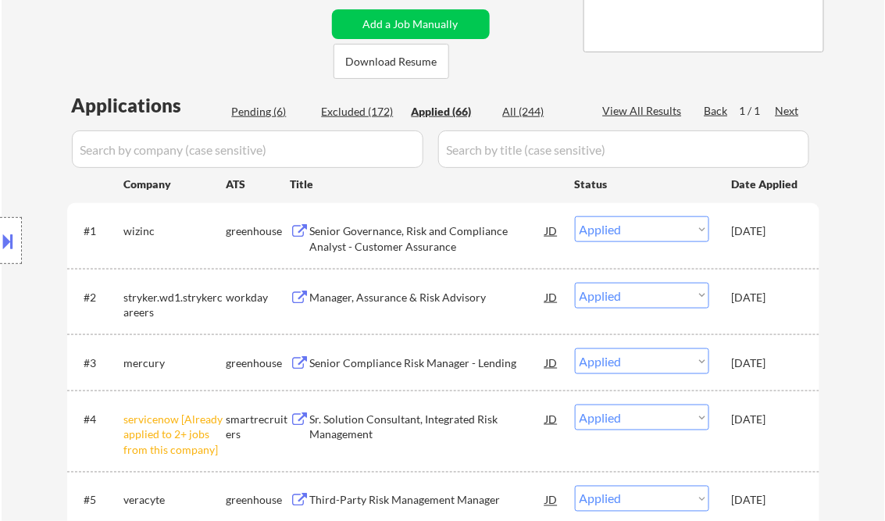
select select ""applied""
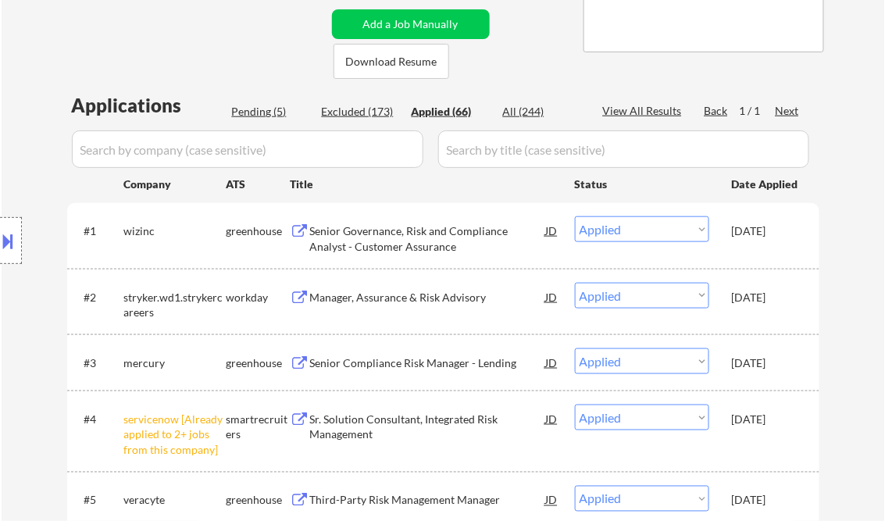
select select ""applied""
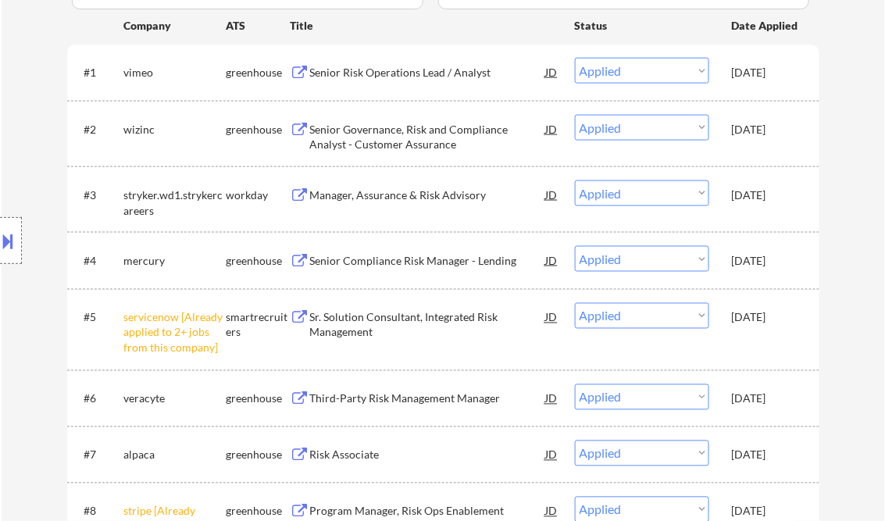
scroll to position [4070, 0]
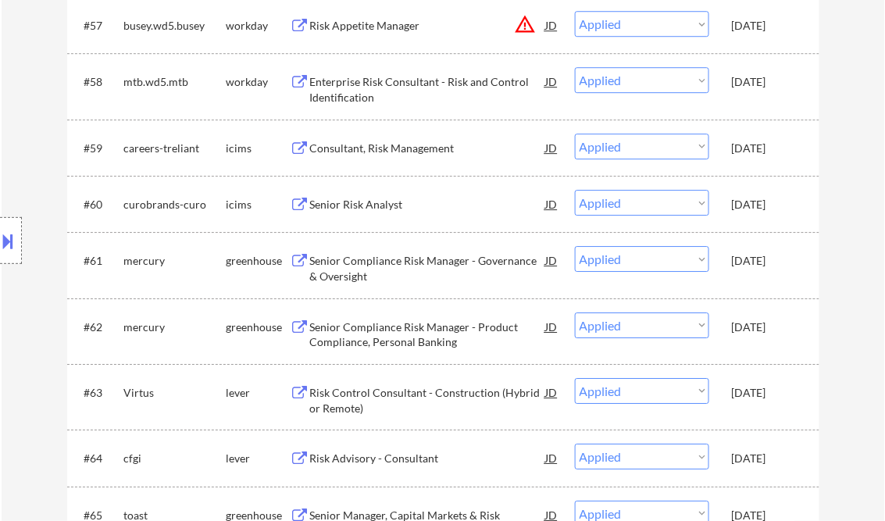
select select ""applied""
